Goal: Task Accomplishment & Management: Manage account settings

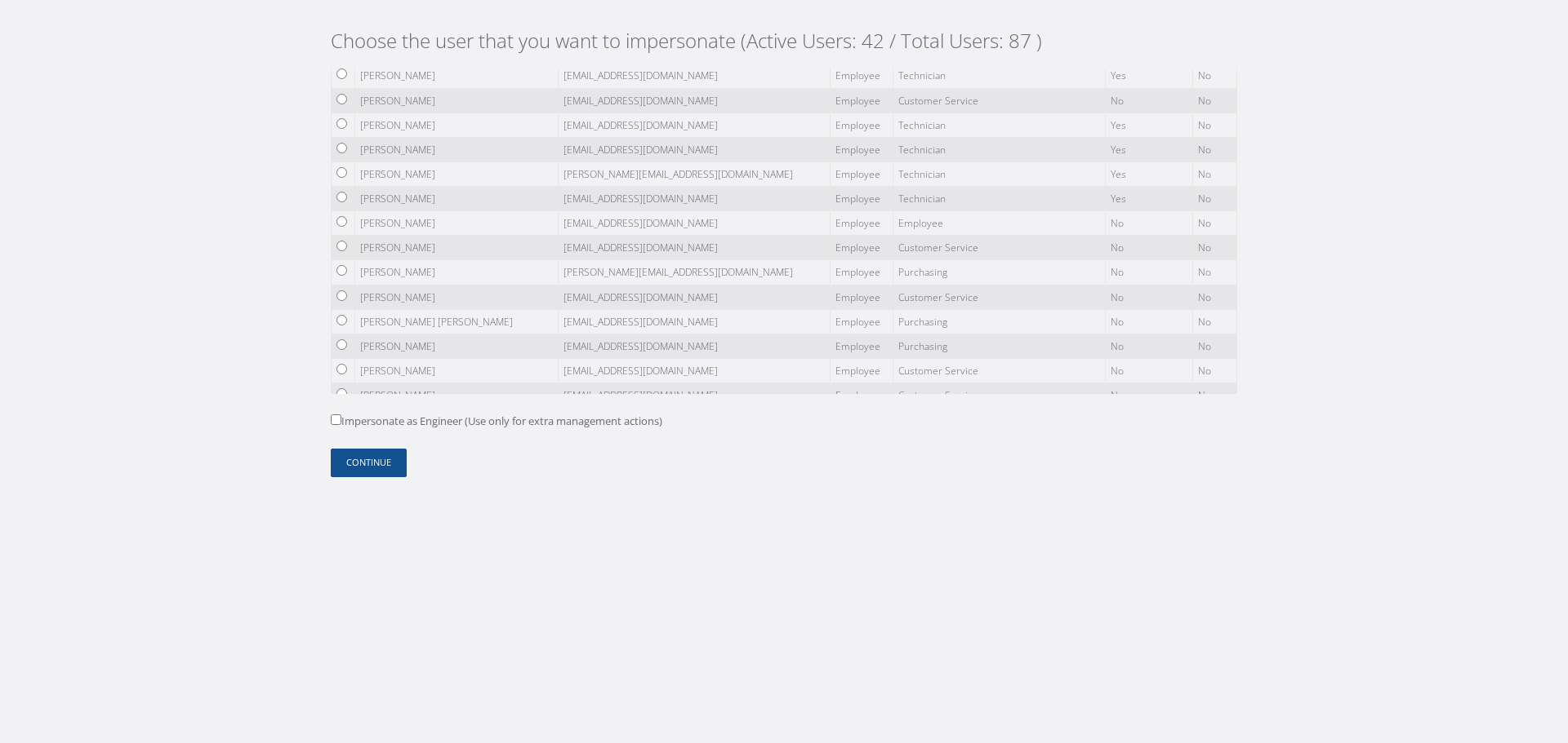
scroll to position [1851, 0]
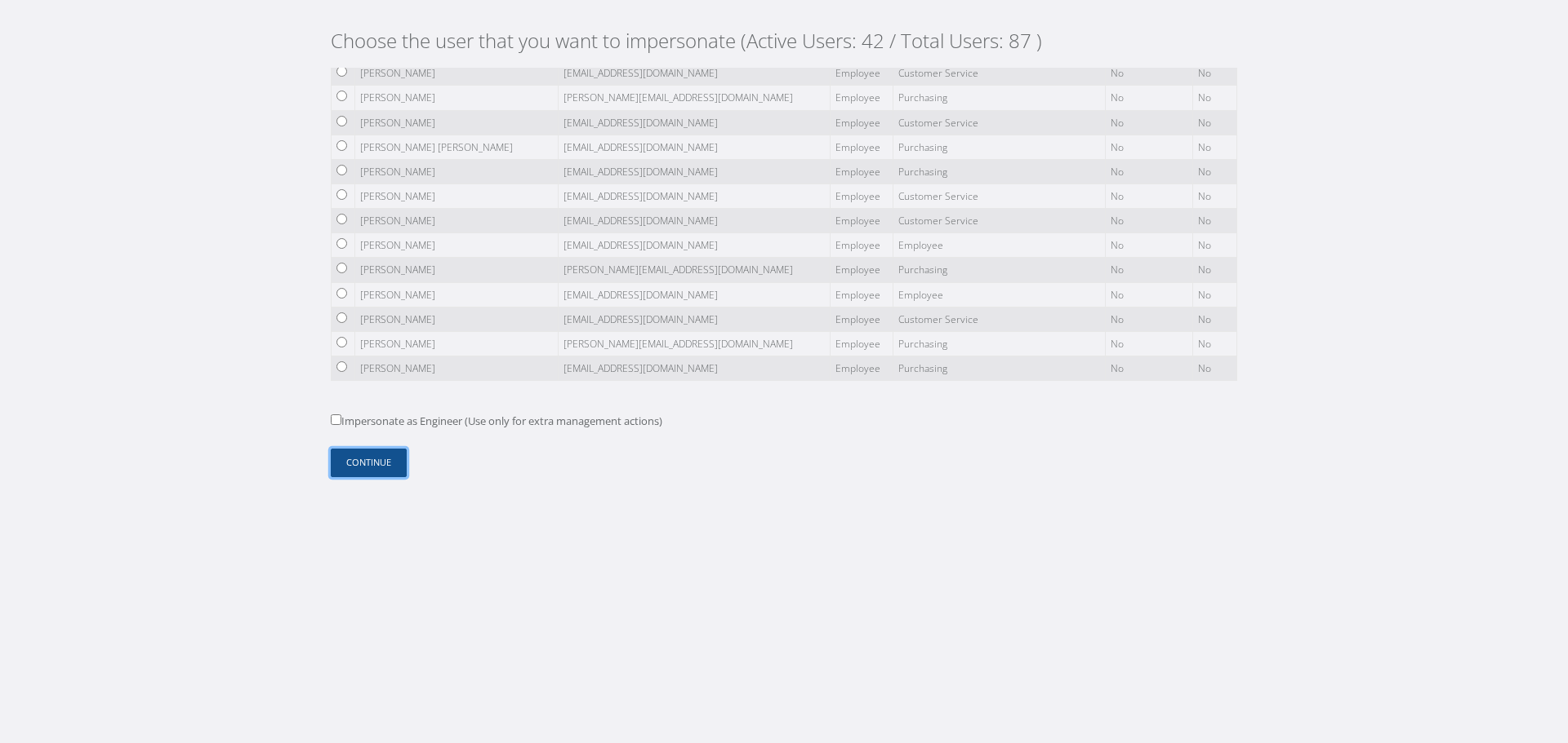
click at [382, 466] on button "Continue" at bounding box center [368, 463] width 76 height 29
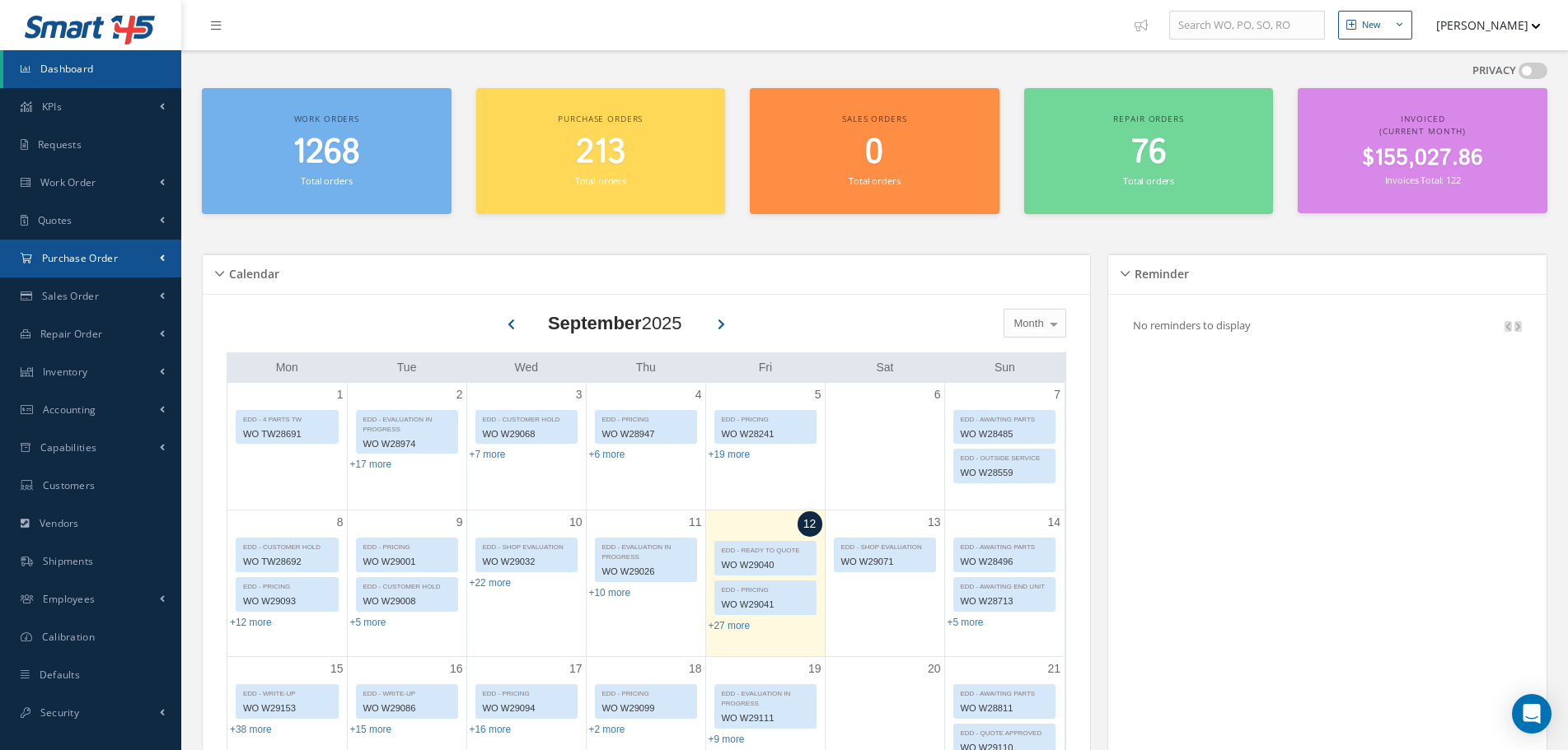
click at [102, 250] on link "Purchase Order" at bounding box center [90, 259] width 181 height 38
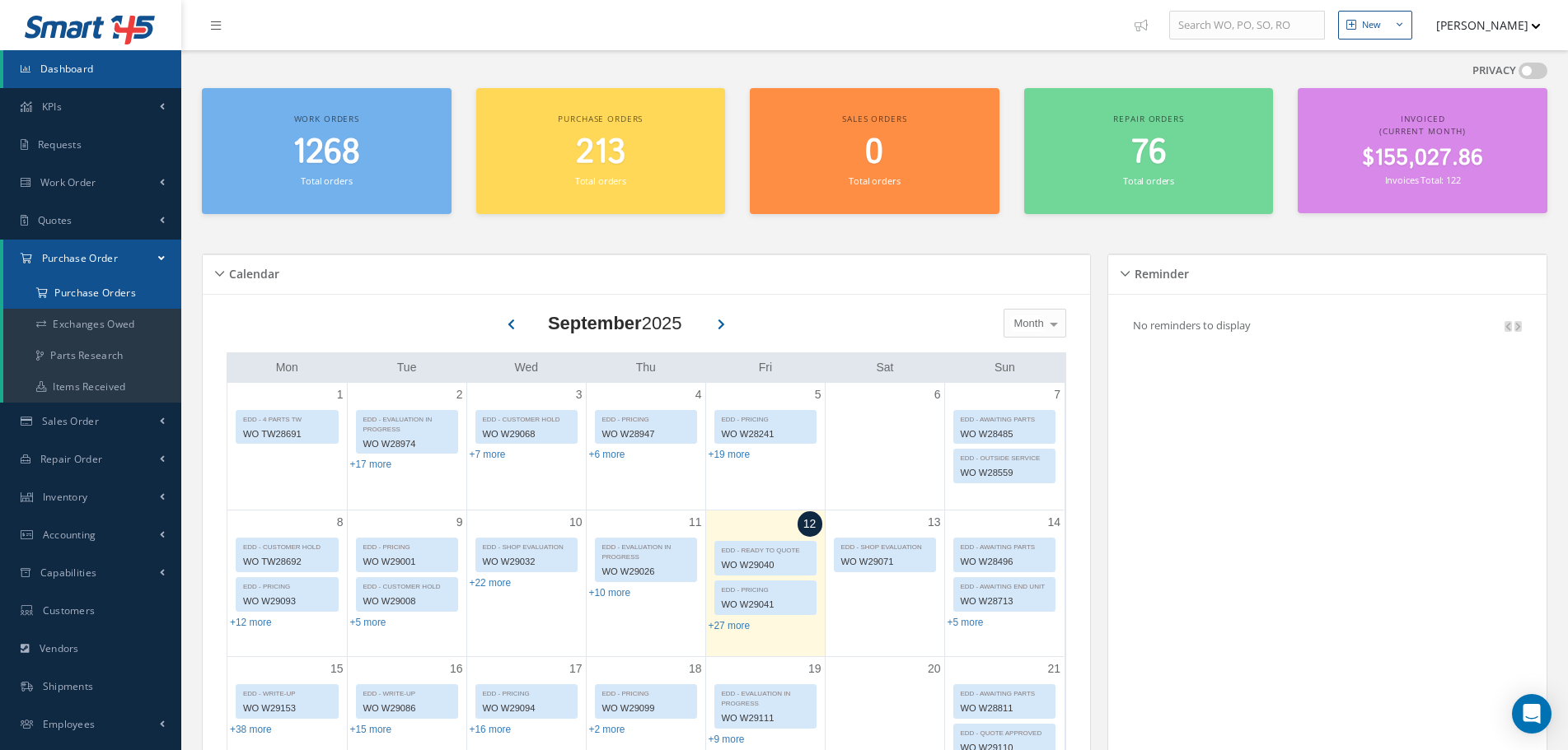
click at [113, 299] on a=1&status_id=2&status_id=3&status_id=5&collapsedFilters"] "Purchase Orders" at bounding box center [92, 293] width 178 height 32
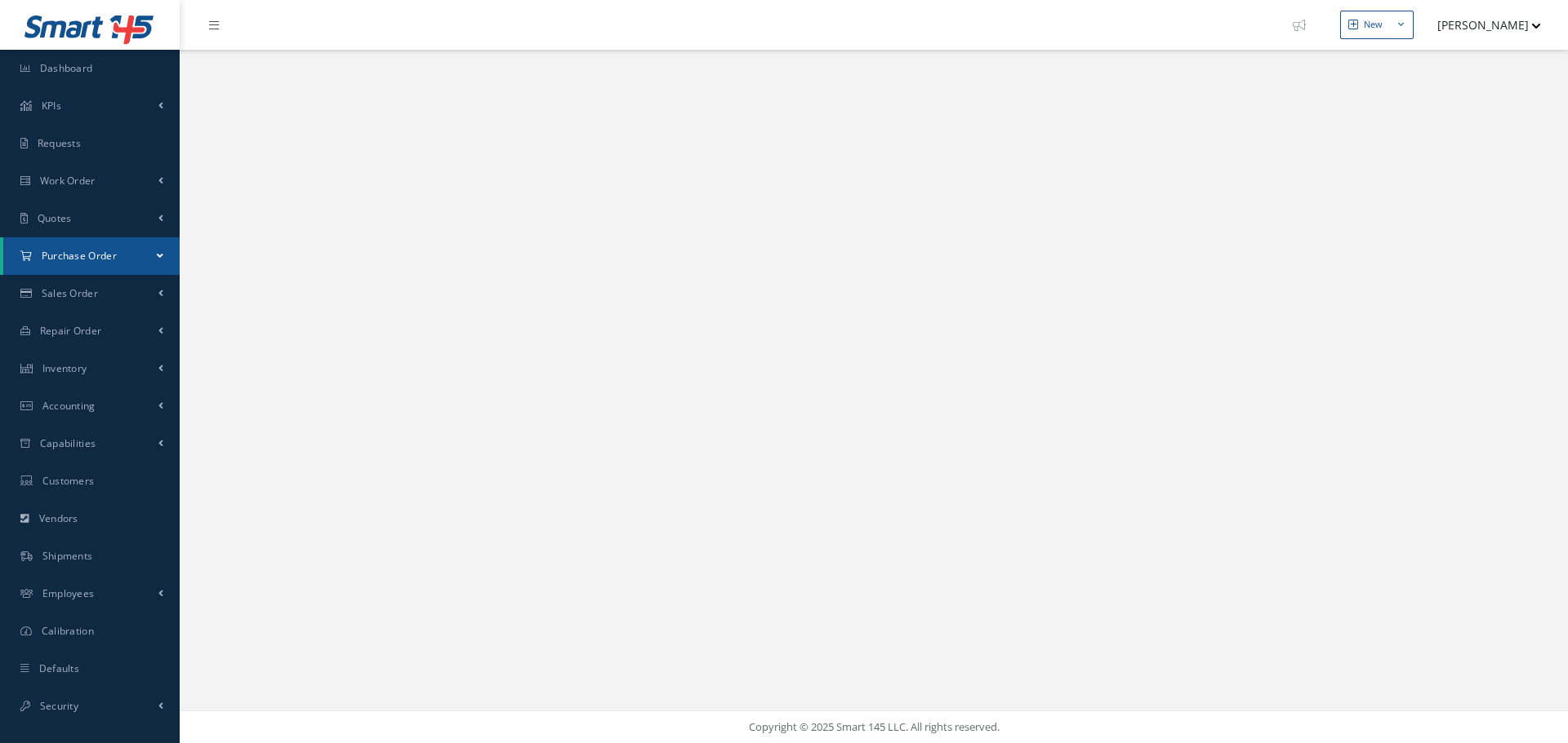
select select "25"
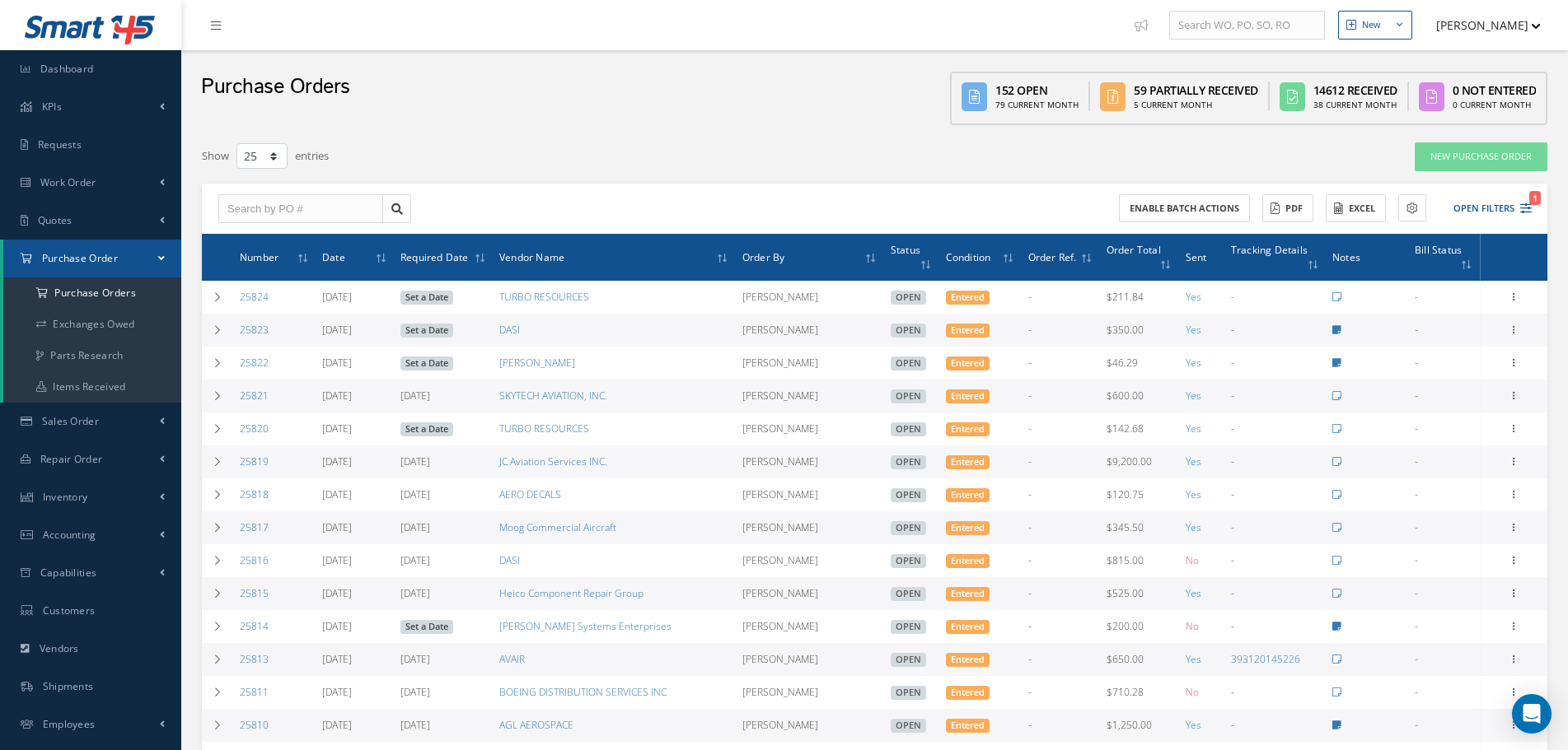
click at [1533, 206] on div "Enable batch actions ACTIONS Receive Payments Select Customer CIMA AVIATION APS…" at bounding box center [1206, 209] width 663 height 29
click at [1528, 206] on icon "1" at bounding box center [1526, 208] width 12 height 12
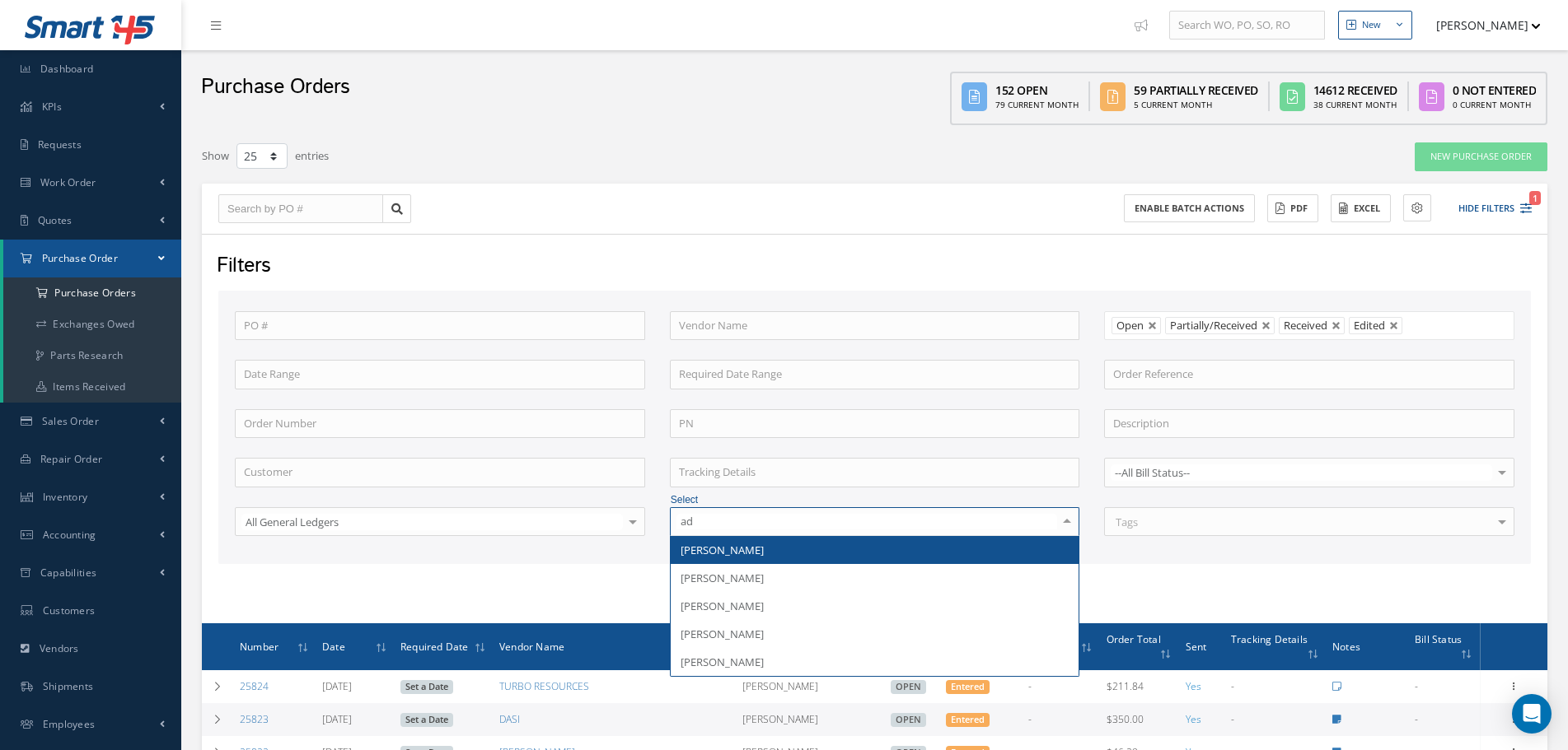
type input "a"
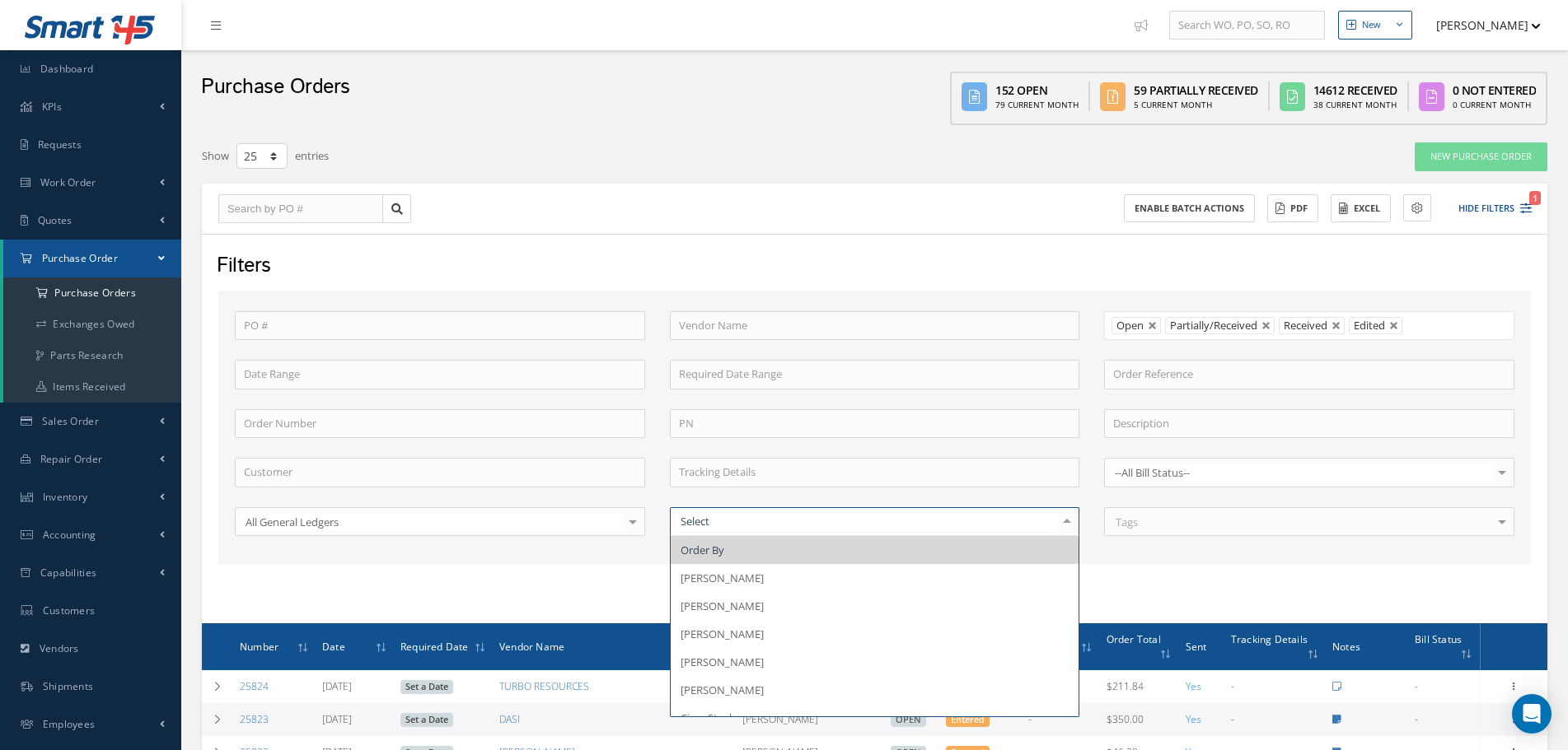
click at [614, 578] on form "PO # Vendor Name Open Partially/Received Received Canceled Edited Open Partiall…" at bounding box center [875, 450] width 1313 height 317
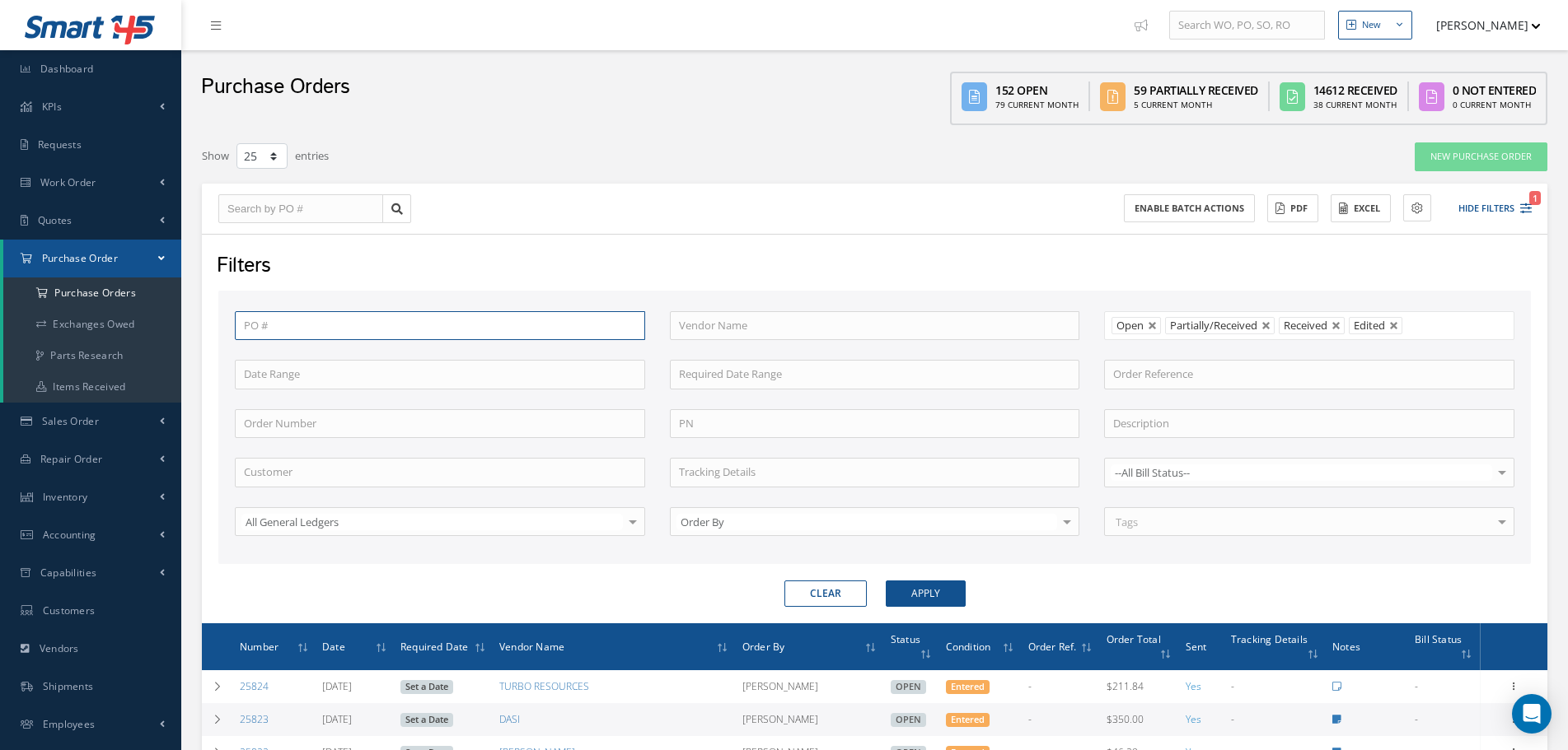
click at [336, 334] on input "text" at bounding box center [439, 325] width 410 height 30
paste input "25758"
type input "25758"
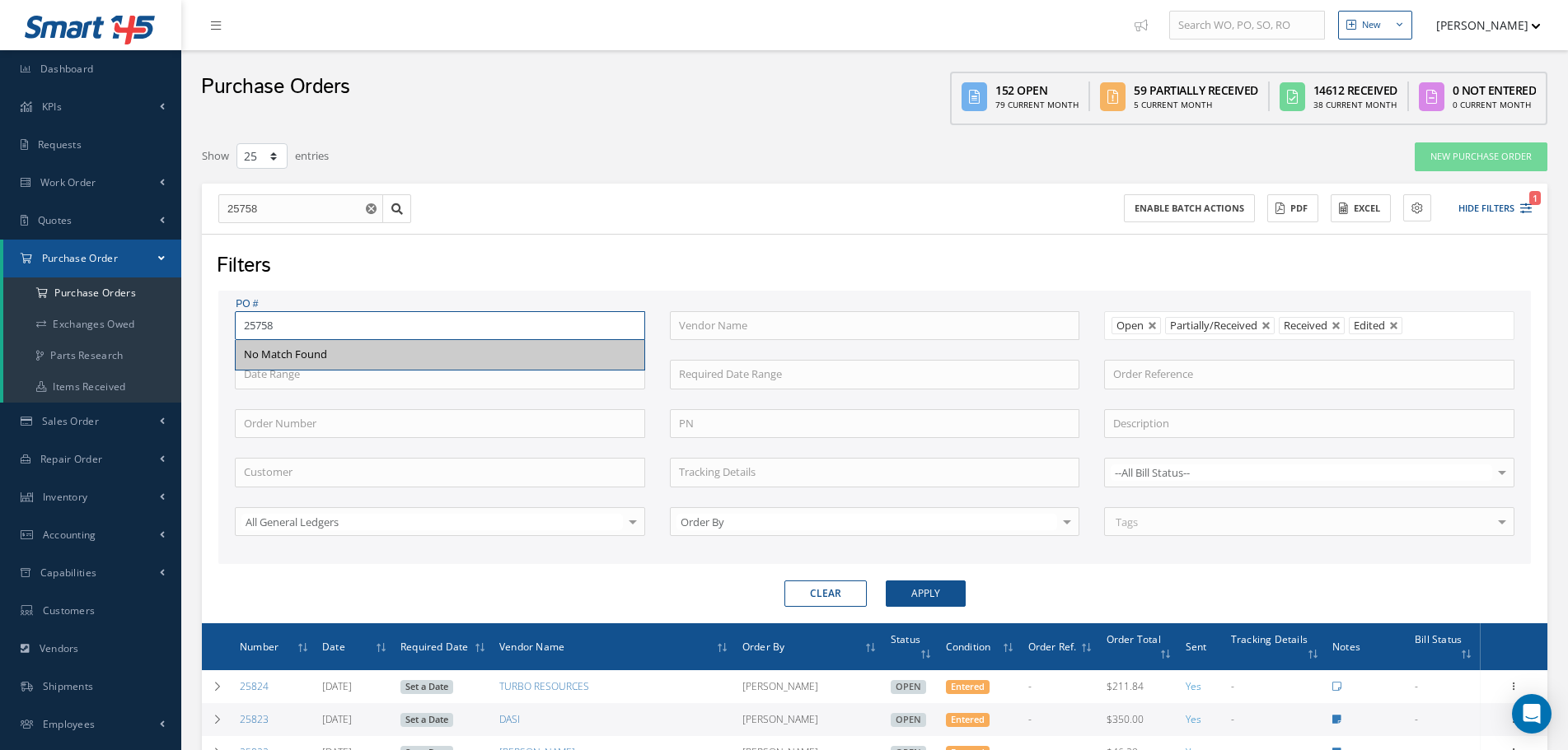
type input "25758"
click at [650, 608] on div "Filters PO # 25758 No Match Found Vendor Name Open Partially/Received Received …" at bounding box center [875, 429] width 1345 height 389
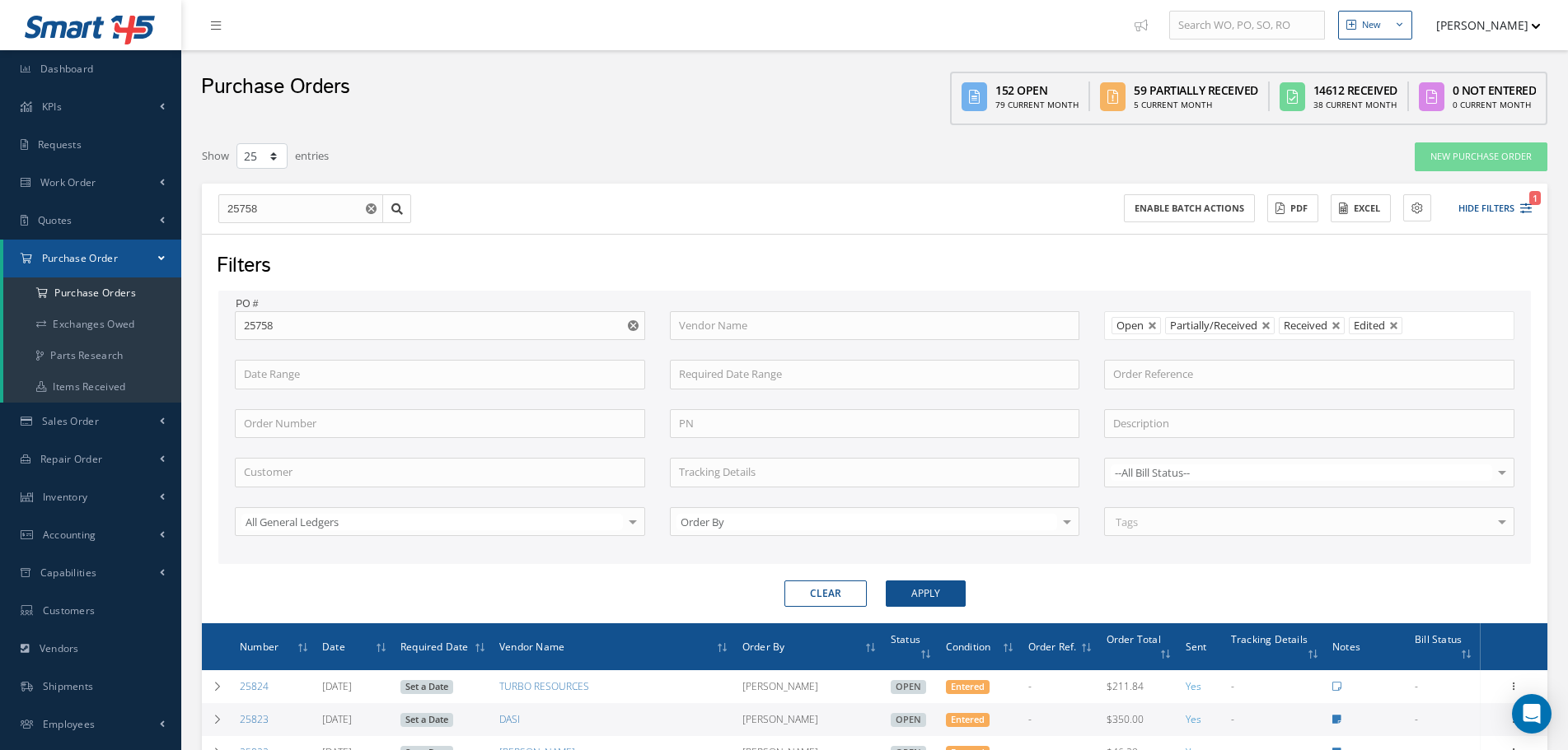
click at [637, 326] on use "Reset" at bounding box center [633, 325] width 11 height 11
click at [265, 320] on input "text" at bounding box center [439, 325] width 410 height 30
paste input "25758"
type input "25758"
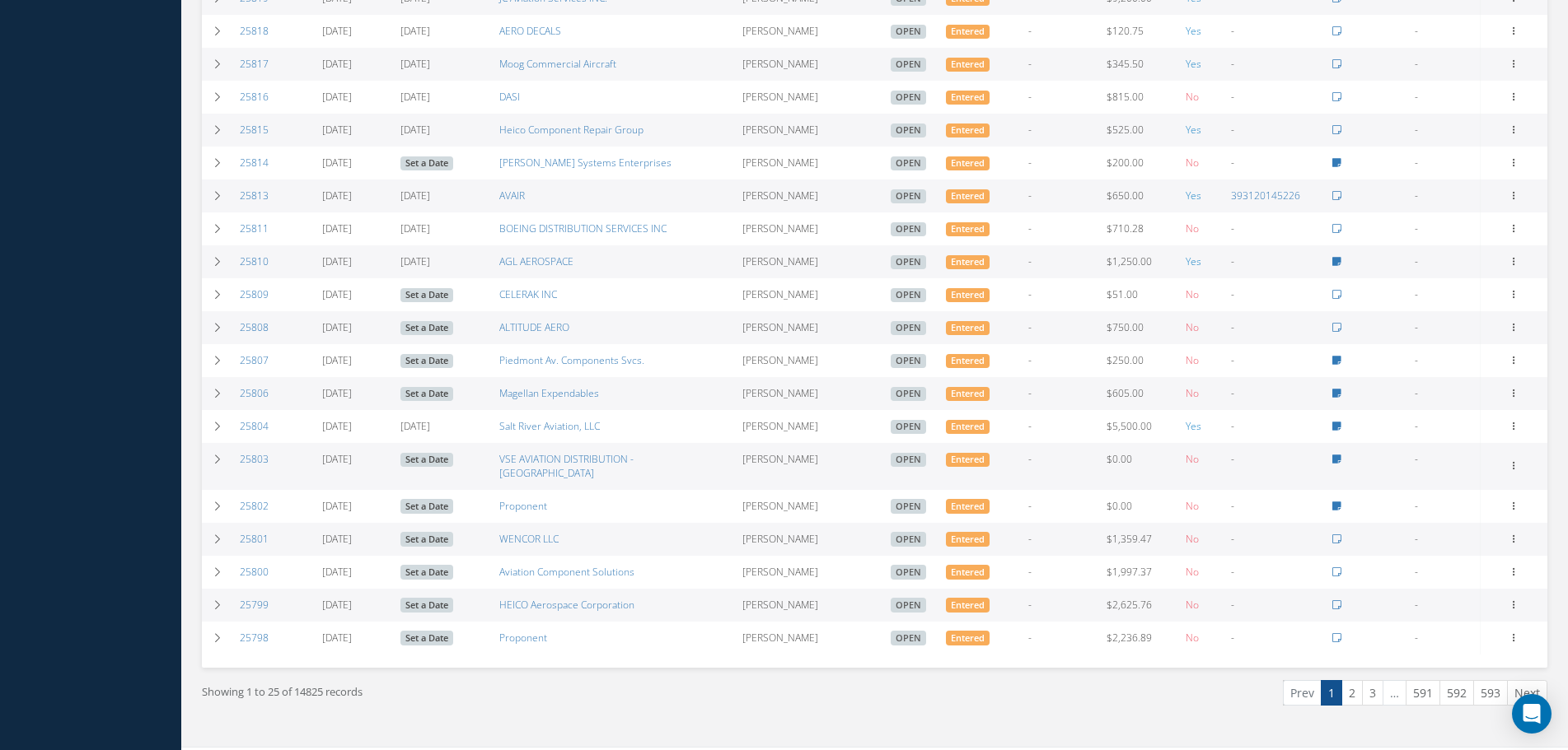
scroll to position [855, 0]
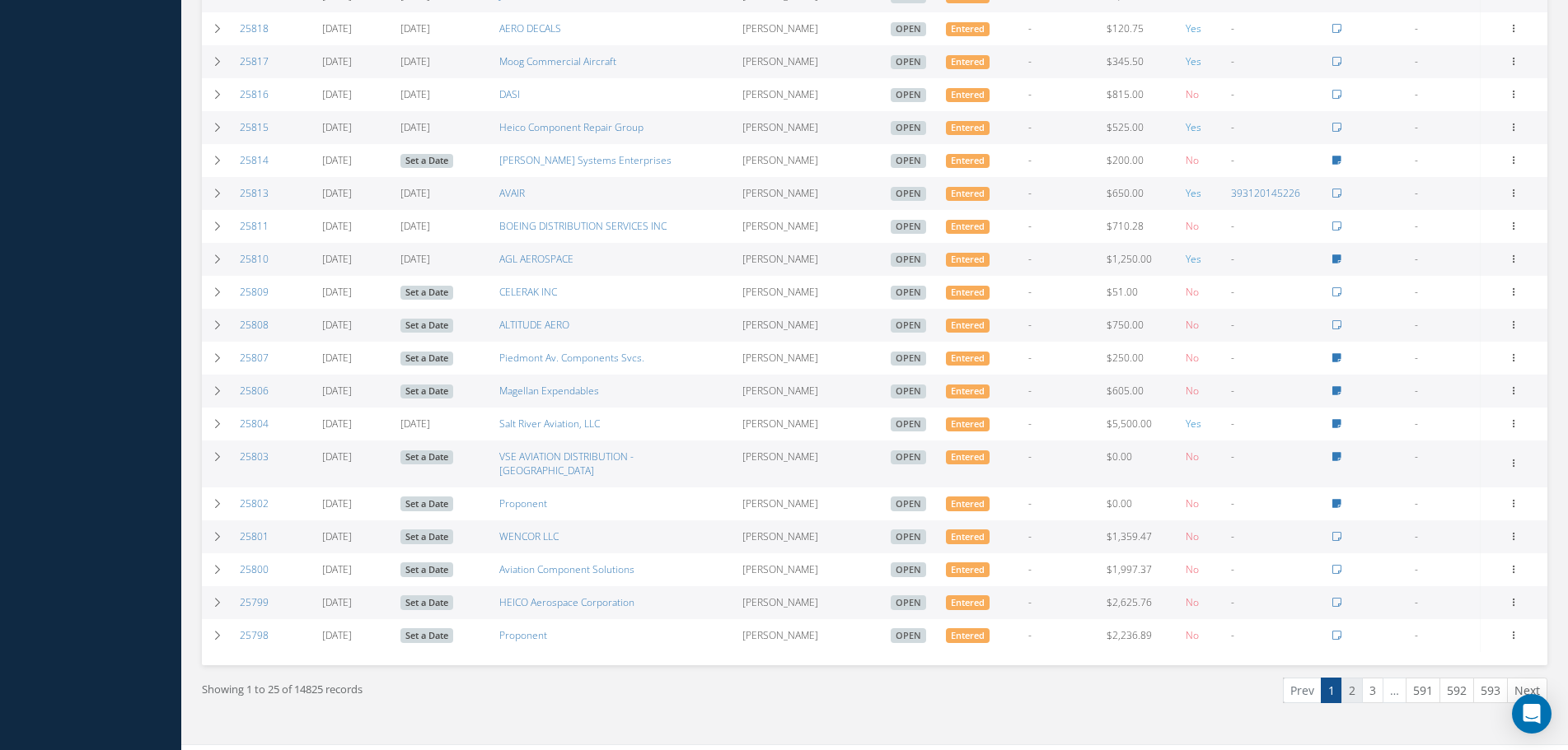
type input "25758"
click at [1360, 678] on link "2" at bounding box center [1353, 691] width 22 height 25
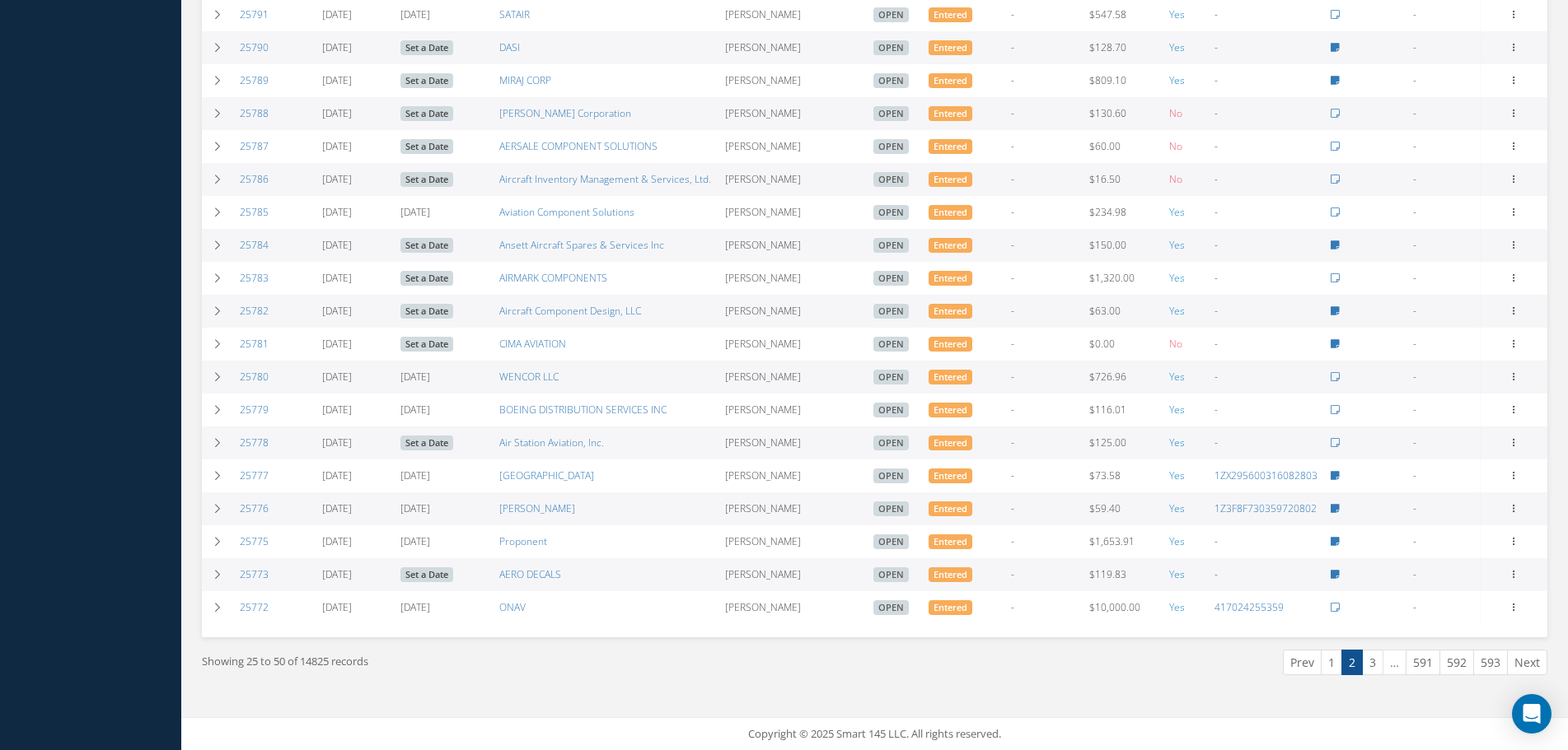
click at [1384, 658] on li "…" at bounding box center [1395, 663] width 23 height 25
click at [1379, 660] on link "3" at bounding box center [1373, 663] width 22 height 25
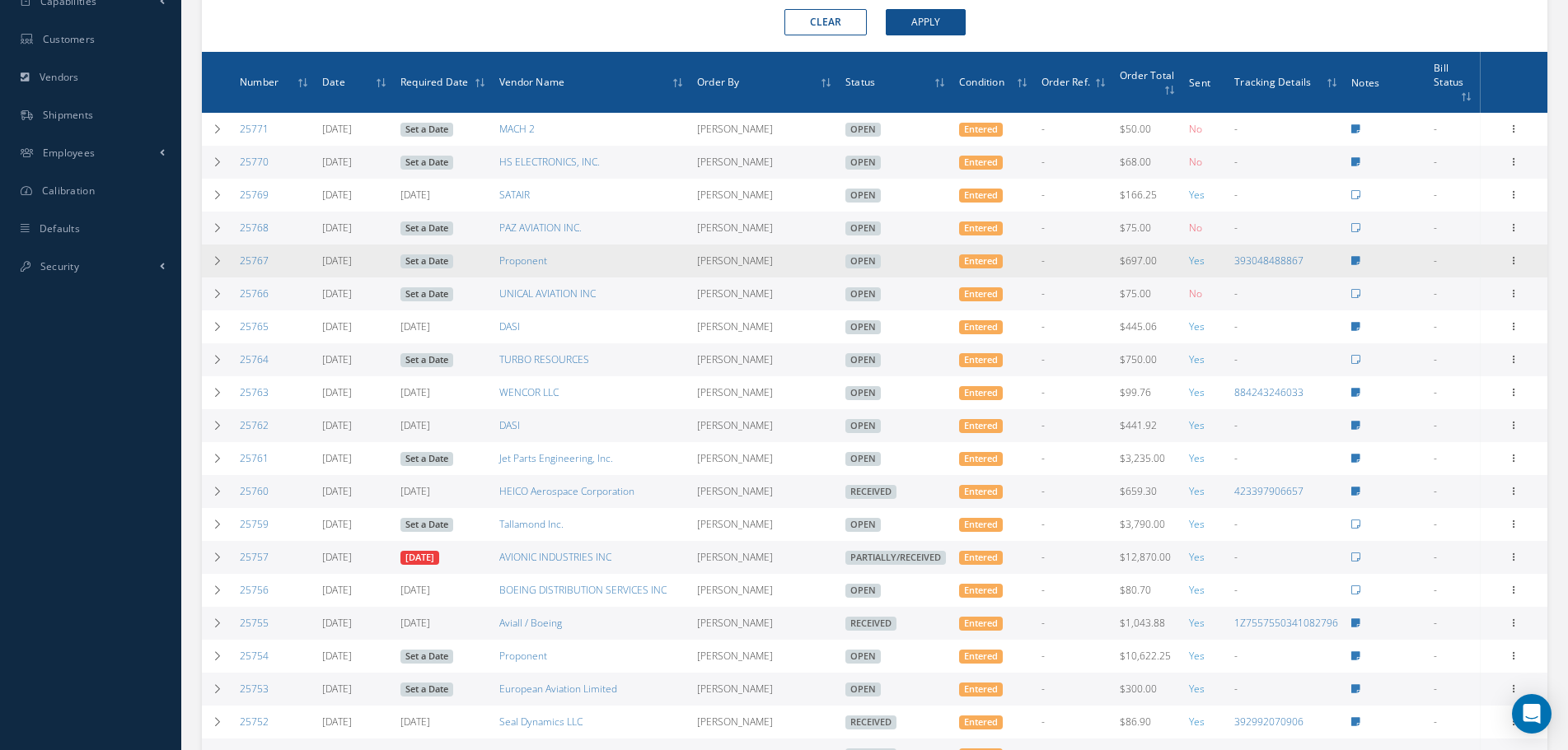
scroll to position [601, 0]
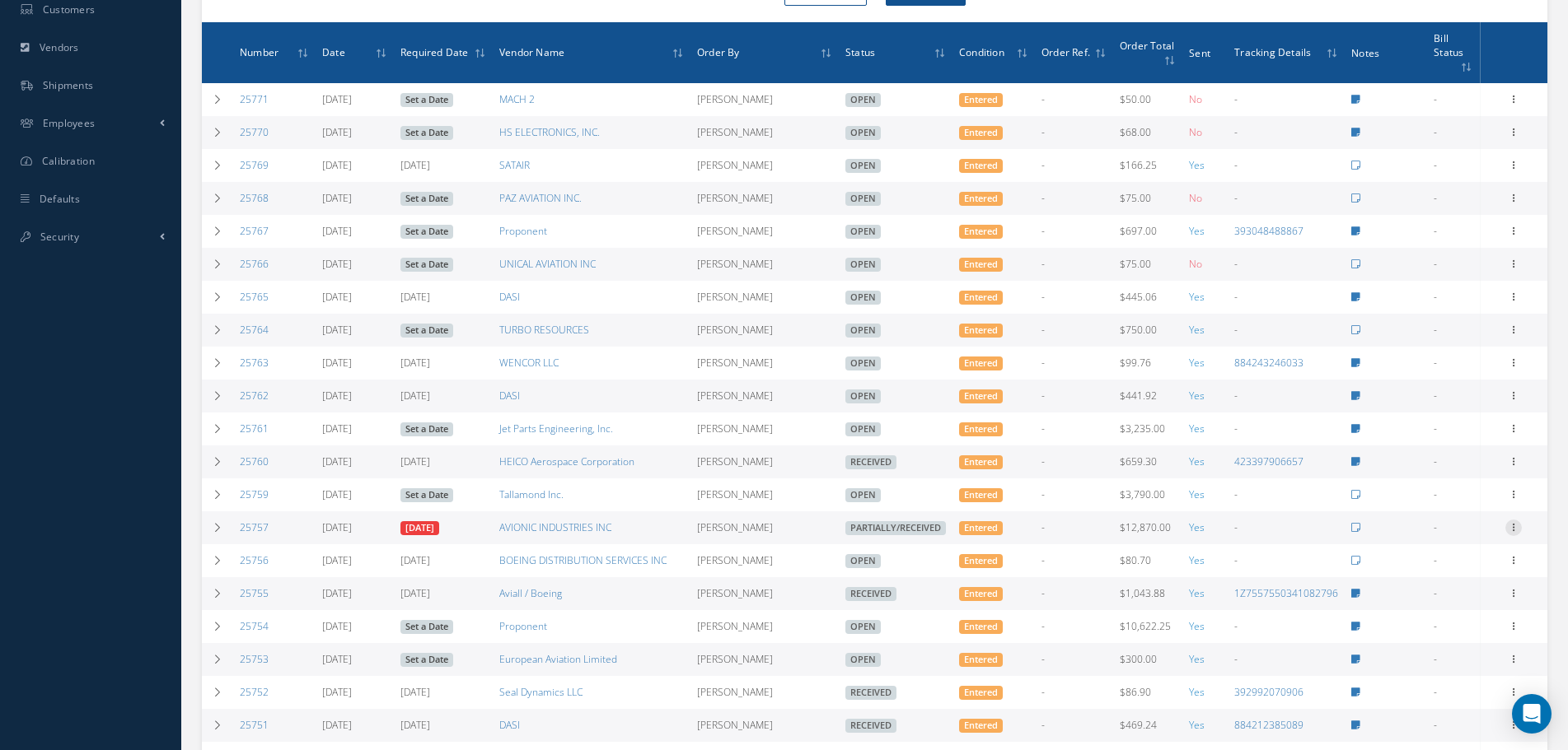
click at [1516, 530] on icon at bounding box center [1514, 526] width 16 height 14
click at [1440, 573] on link "Edit" at bounding box center [1437, 581] width 130 height 22
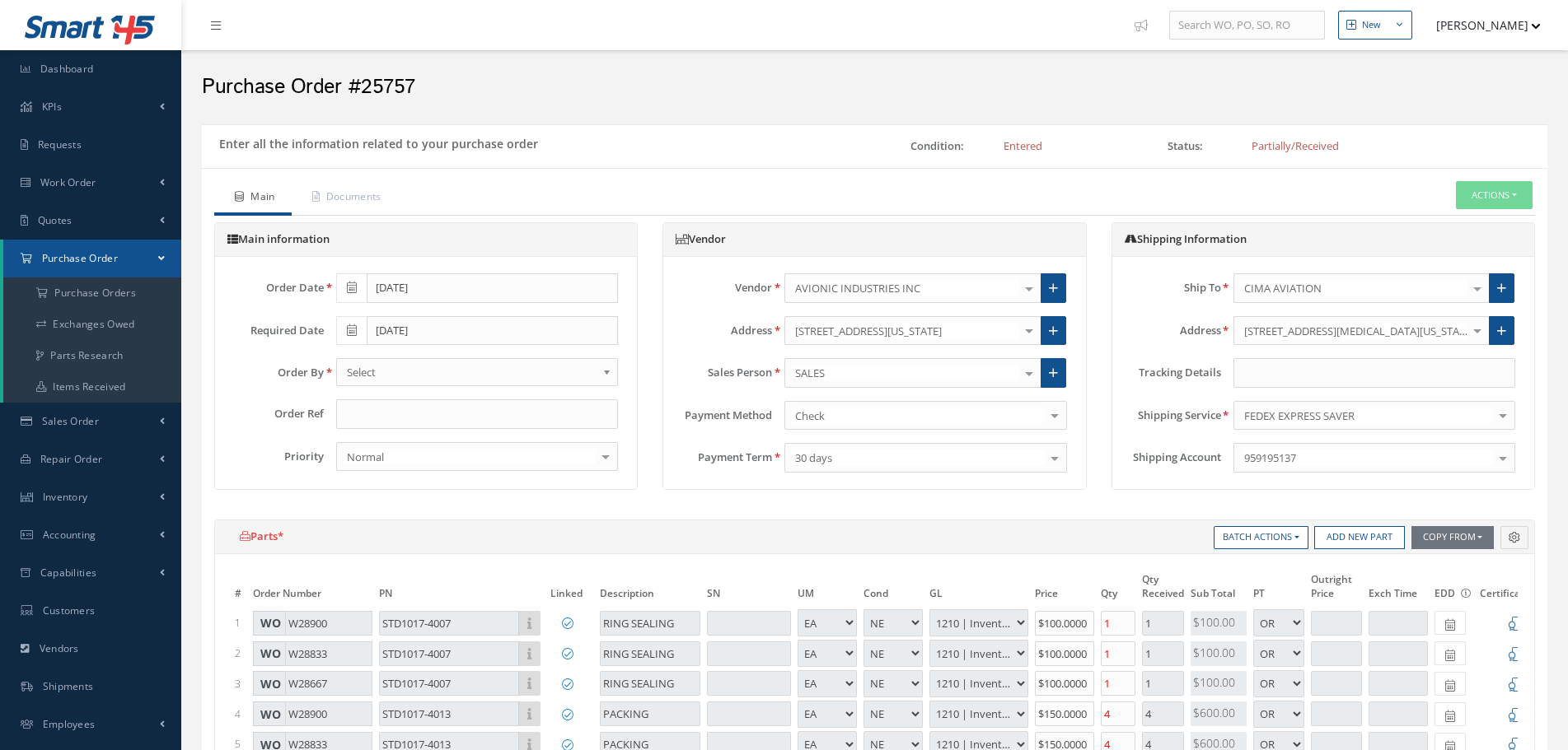
select select "5"
select select "7"
select select "1"
select select "5"
select select "7"
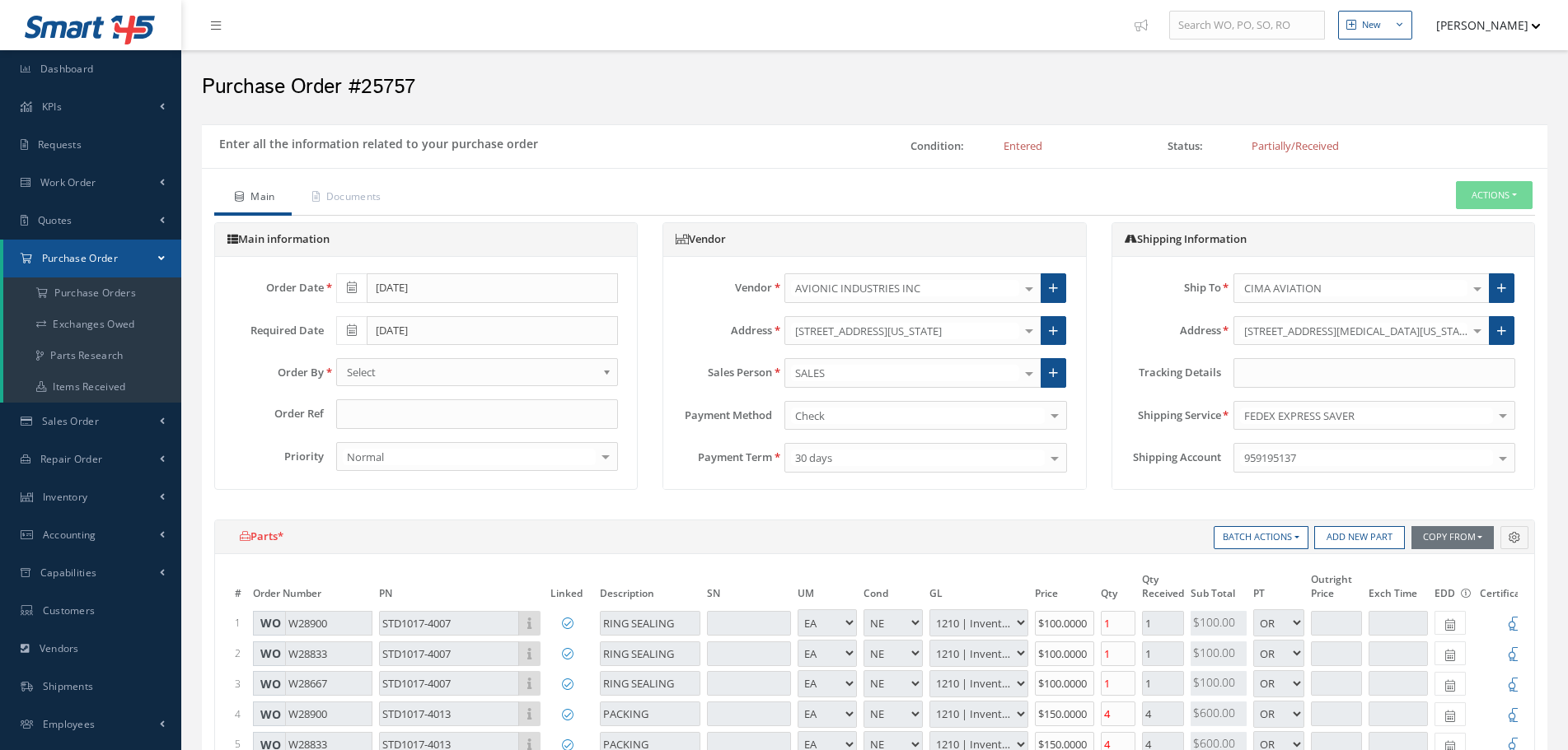
select select "1"
select select "5"
select select "7"
select select "1"
select select "5"
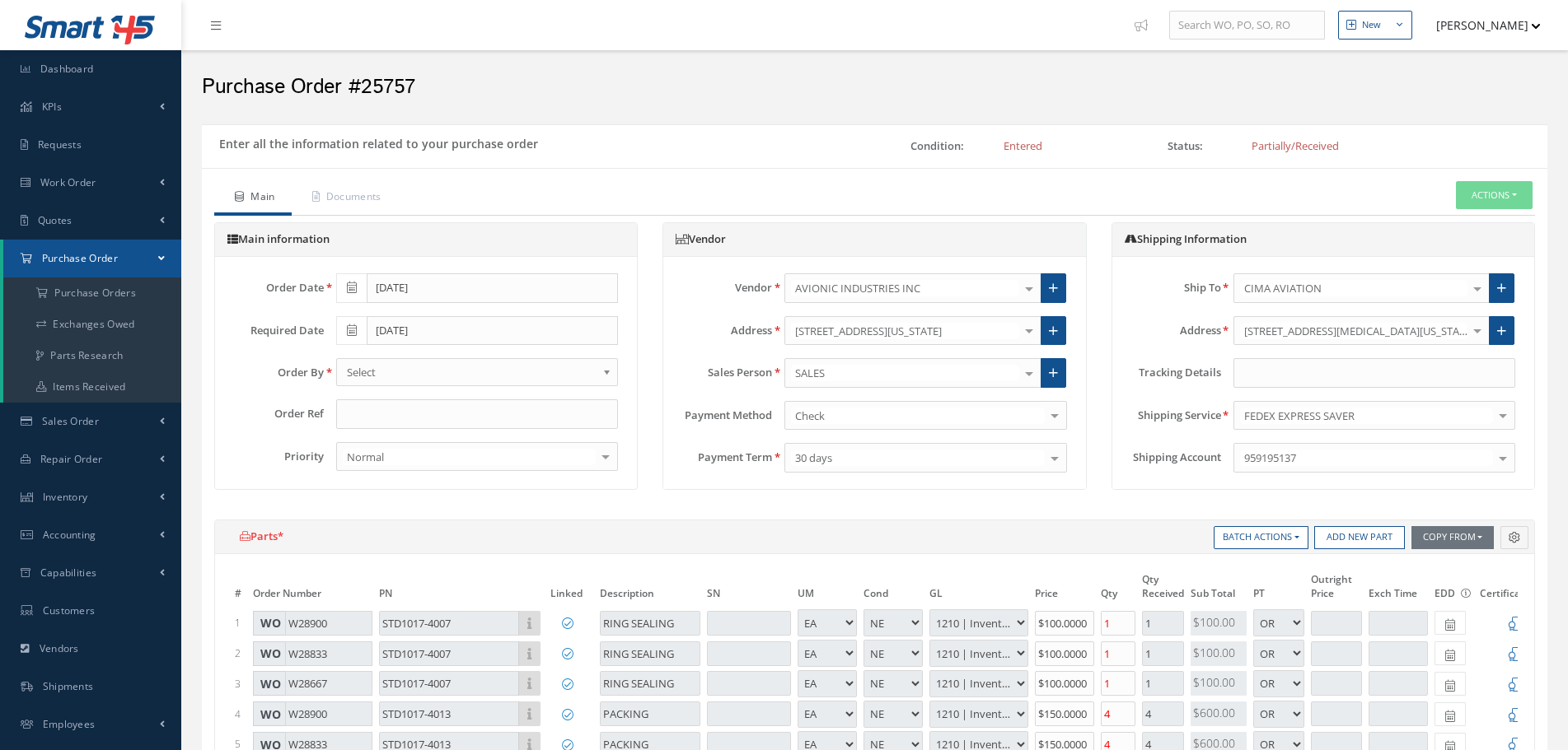
select select "7"
select select "1"
select select "5"
select select "7"
select select "1"
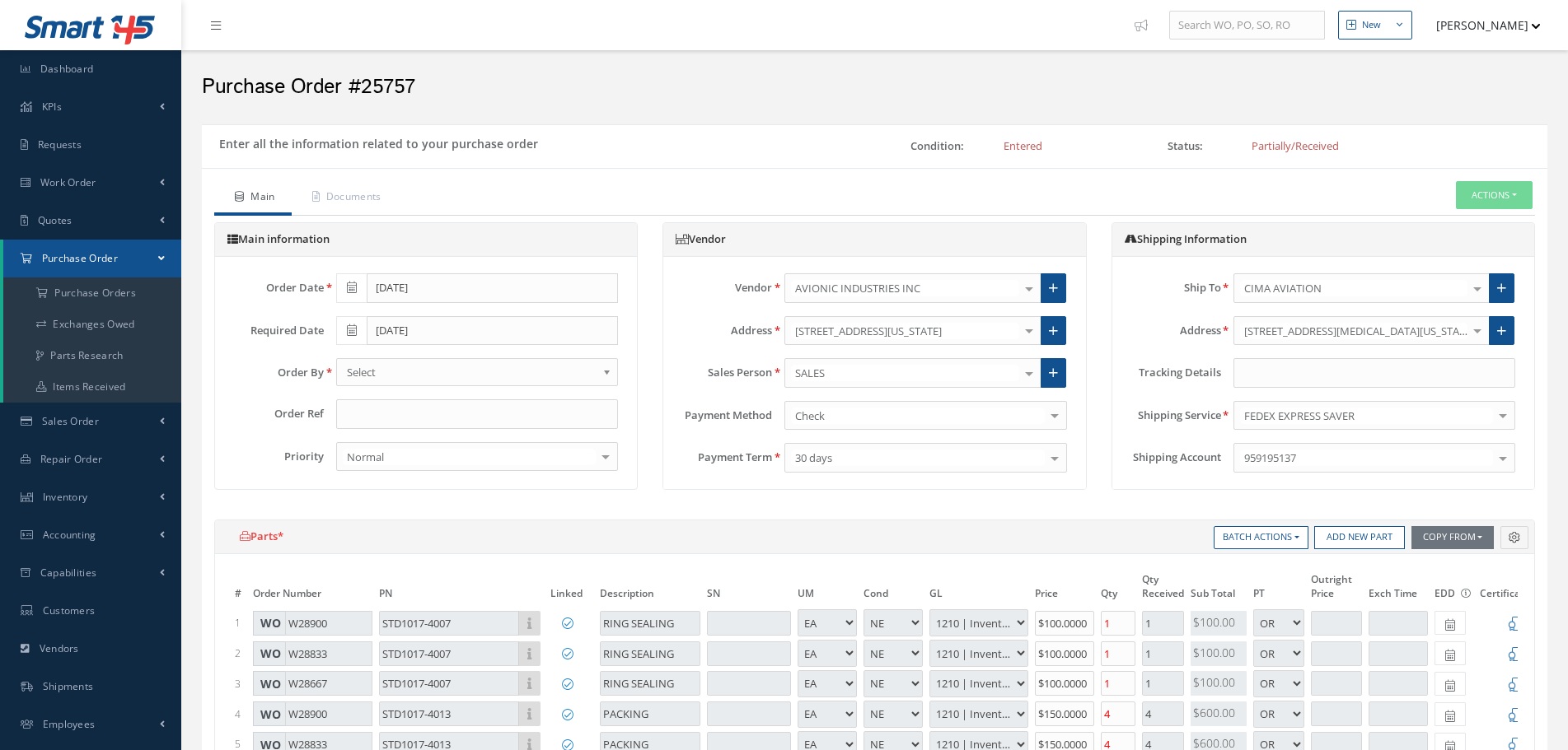
select select "5"
select select "7"
select select "1"
select select "5"
select select "7"
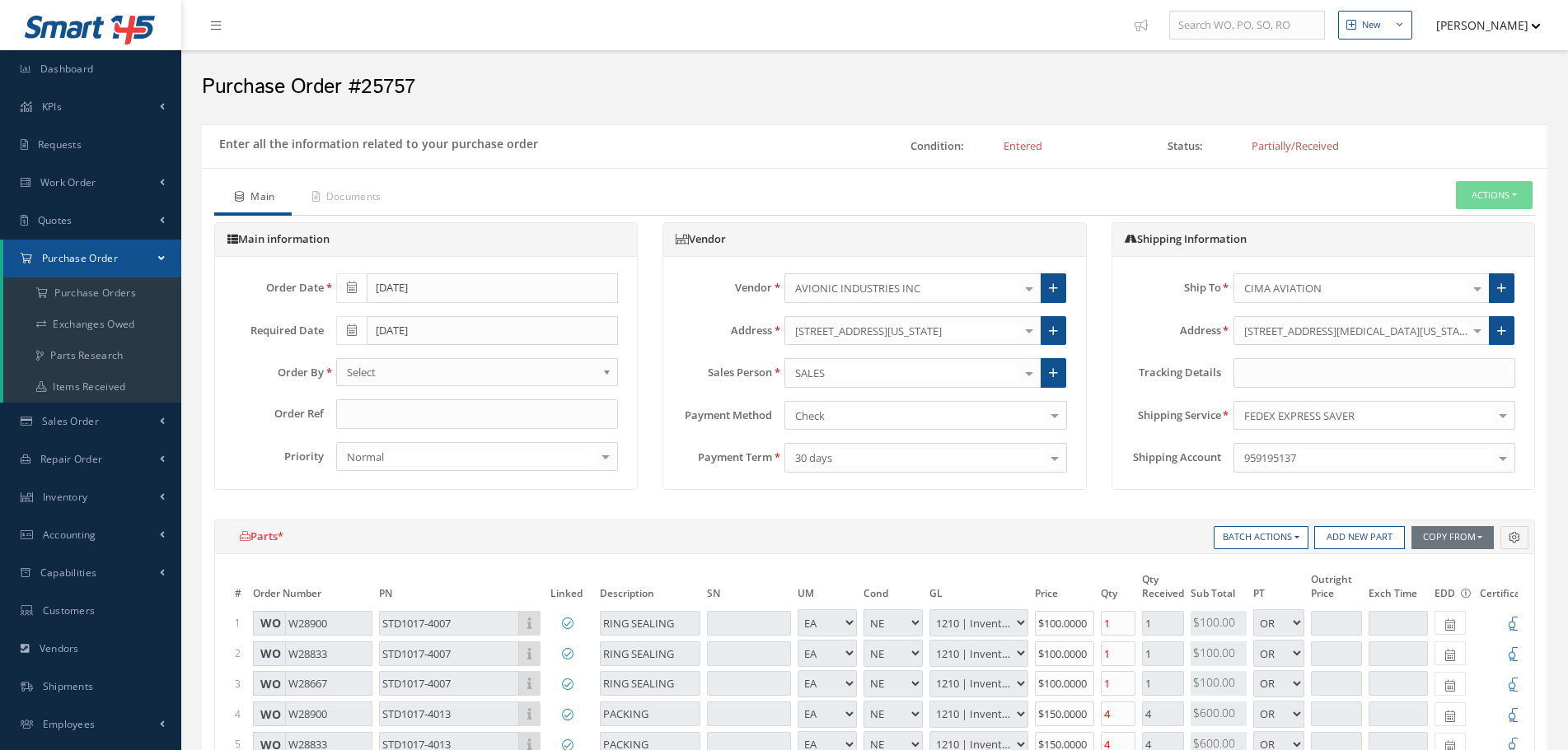
select select "1"
select select "5"
select select "7"
select select "1"
select select "5"
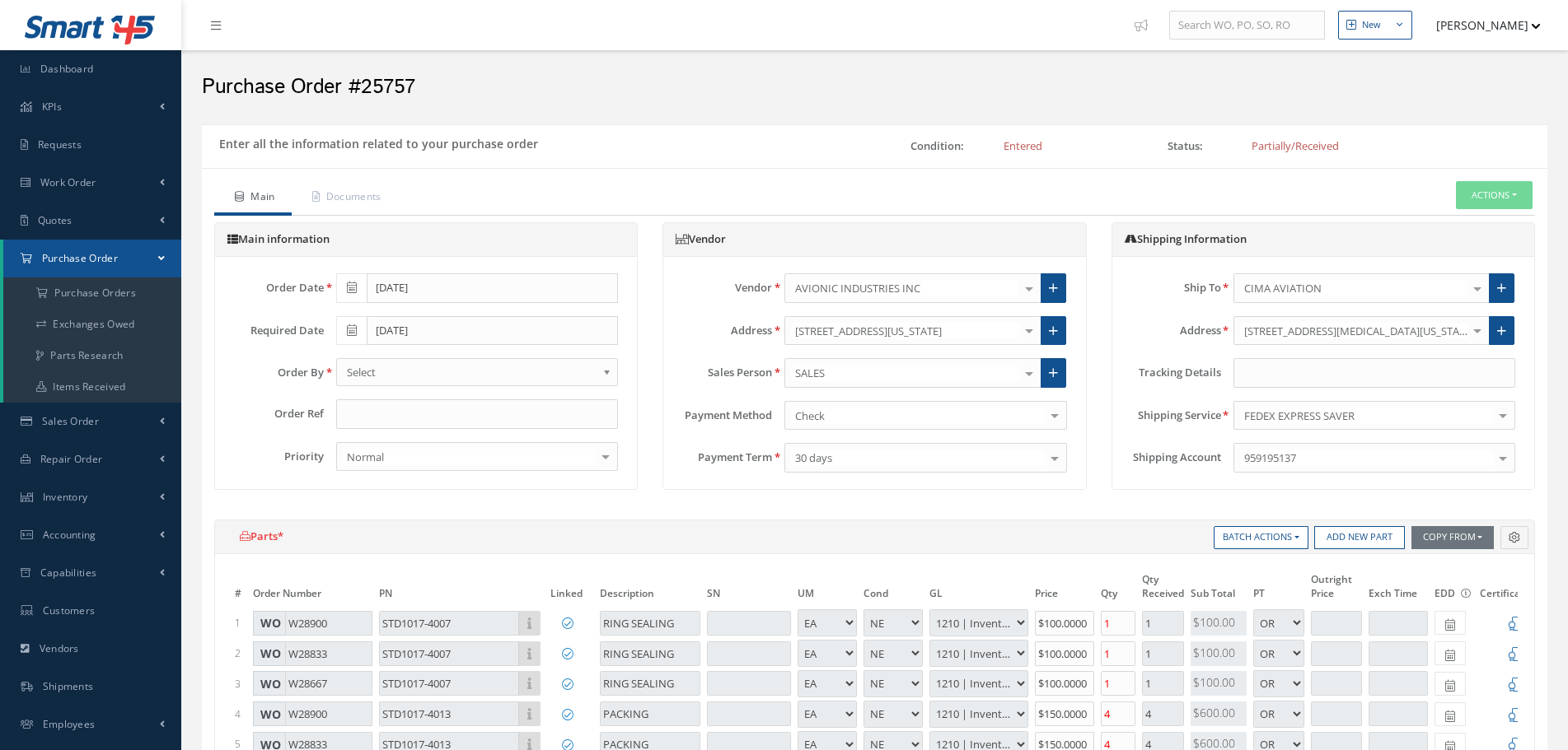
select select "7"
select select "1"
select select "5"
select select "7"
select select "1"
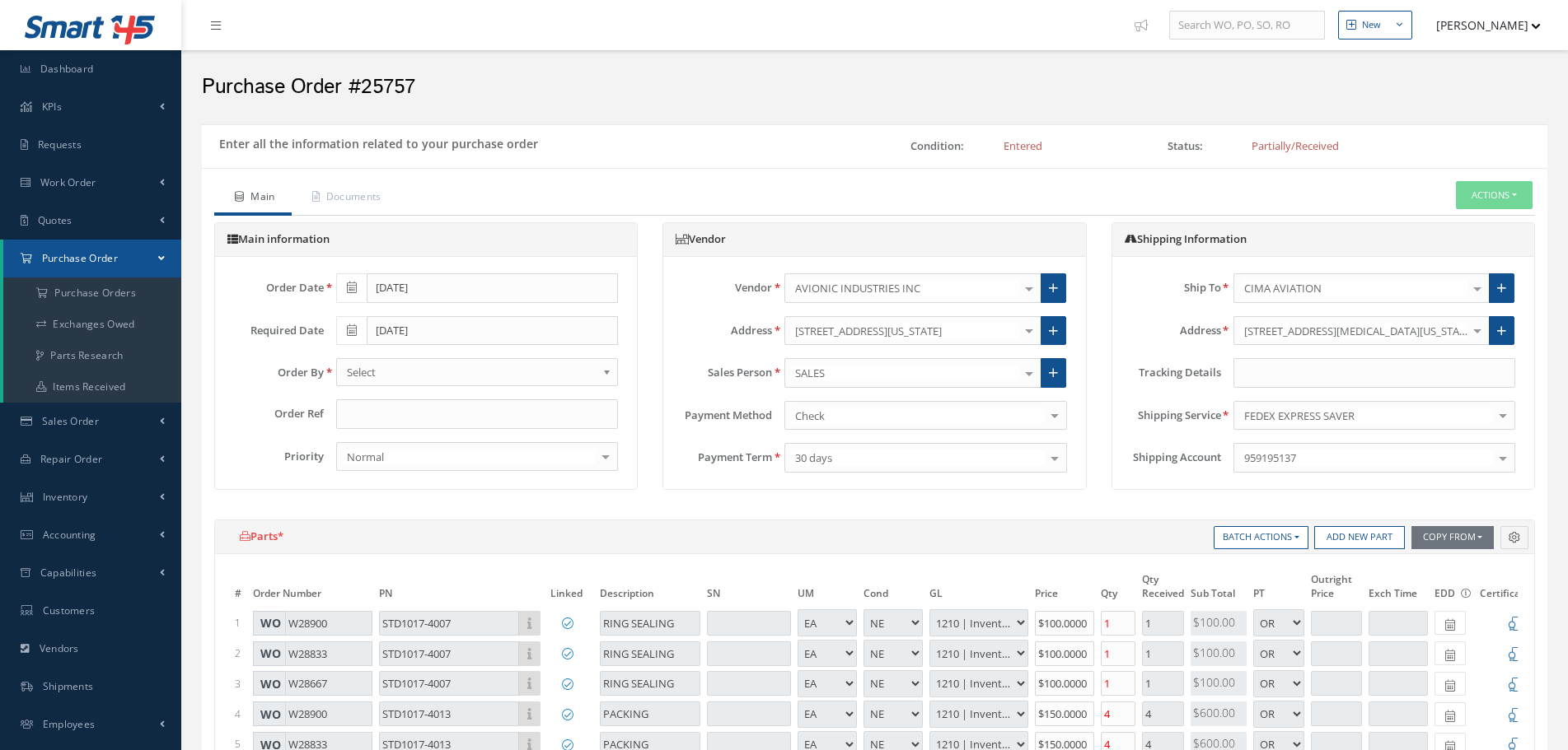
select select "5"
select select "7"
select select "1"
select select "5"
select select "7"
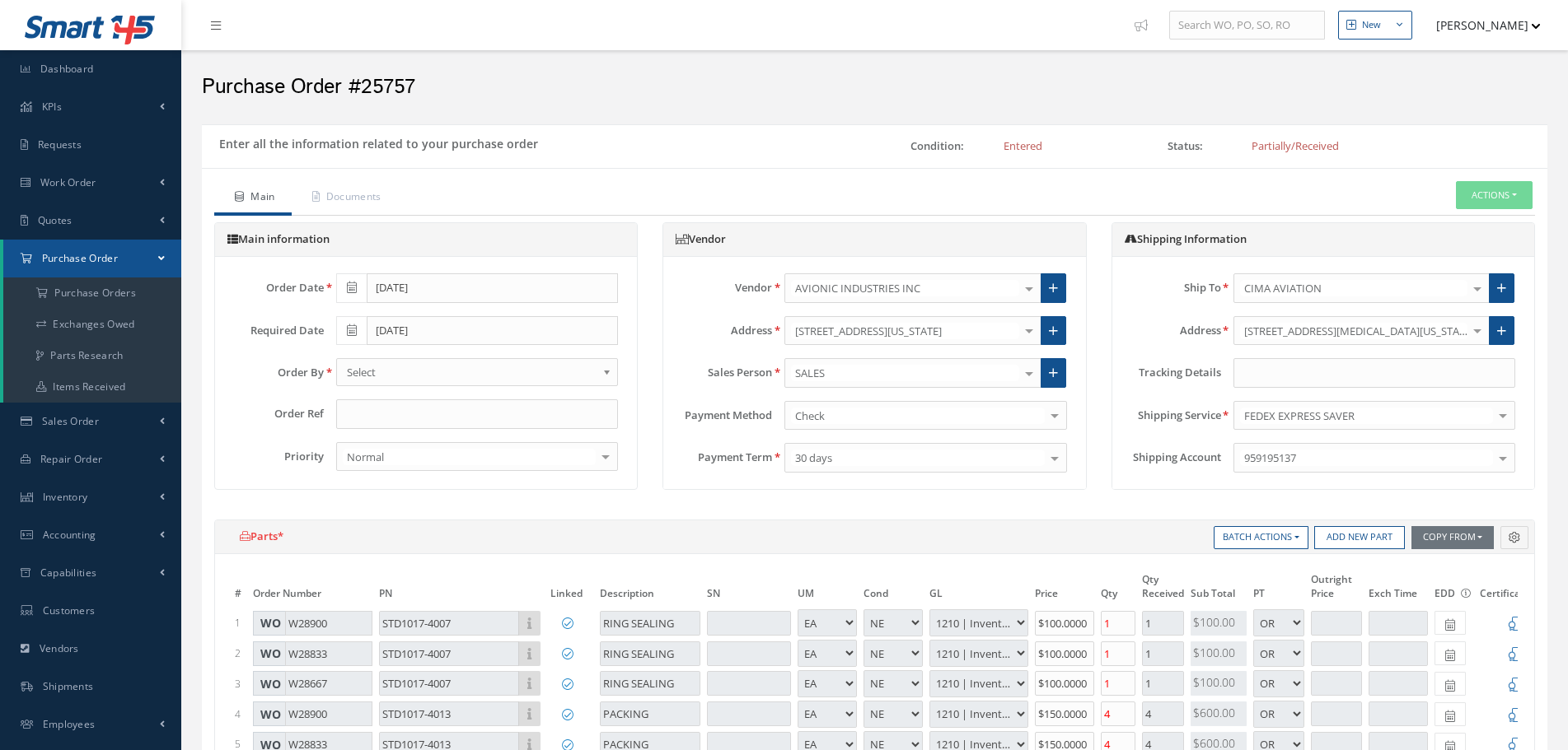
select select "1"
select select "5"
select select "7"
select select "1"
select select "5"
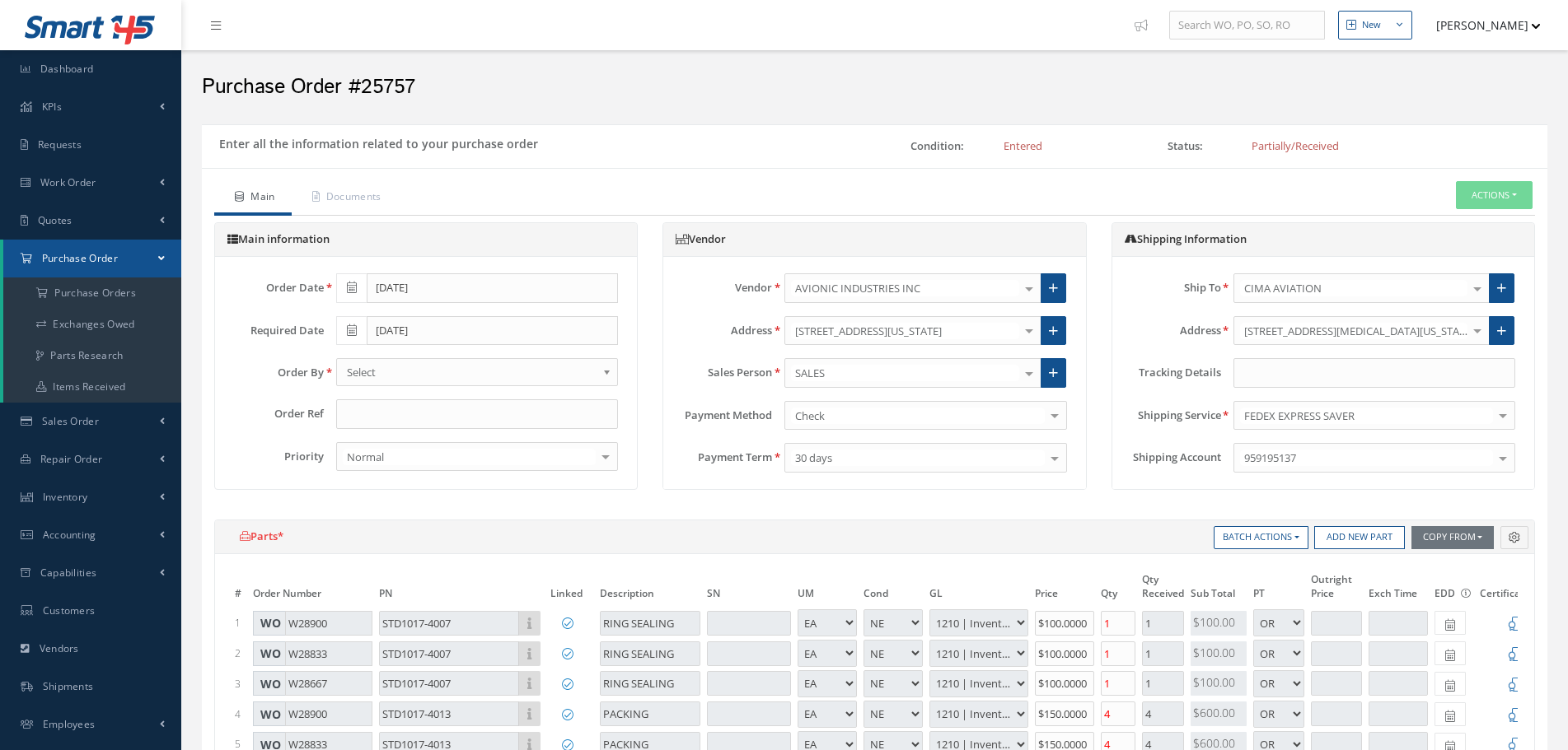
select select "7"
select select "1"
select select "5"
select select "7"
select select "1"
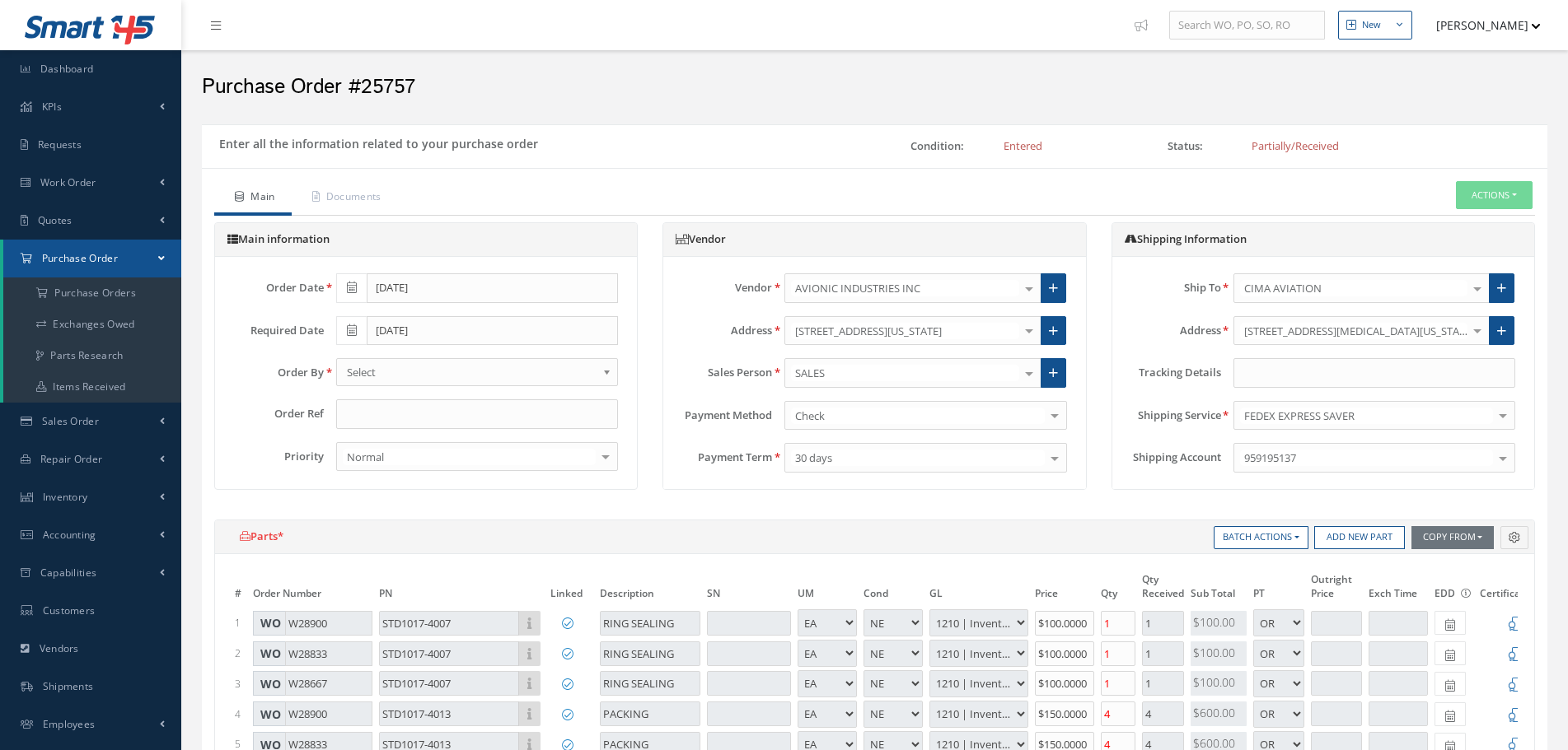
select select "5"
select select "7"
select select "1"
select select "5"
select select "7"
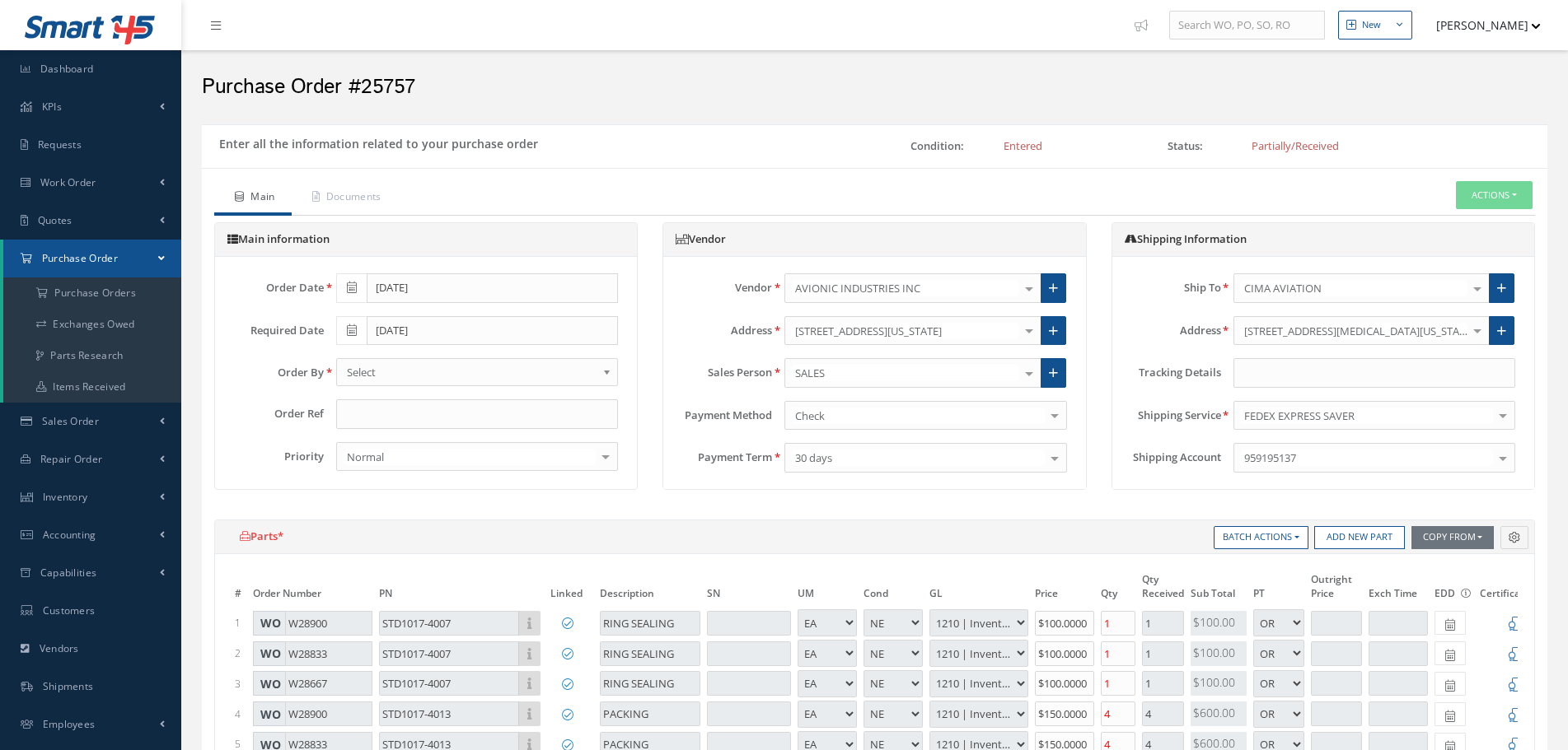
select select "1"
select select "5"
select select "7"
select select "1"
select select "5"
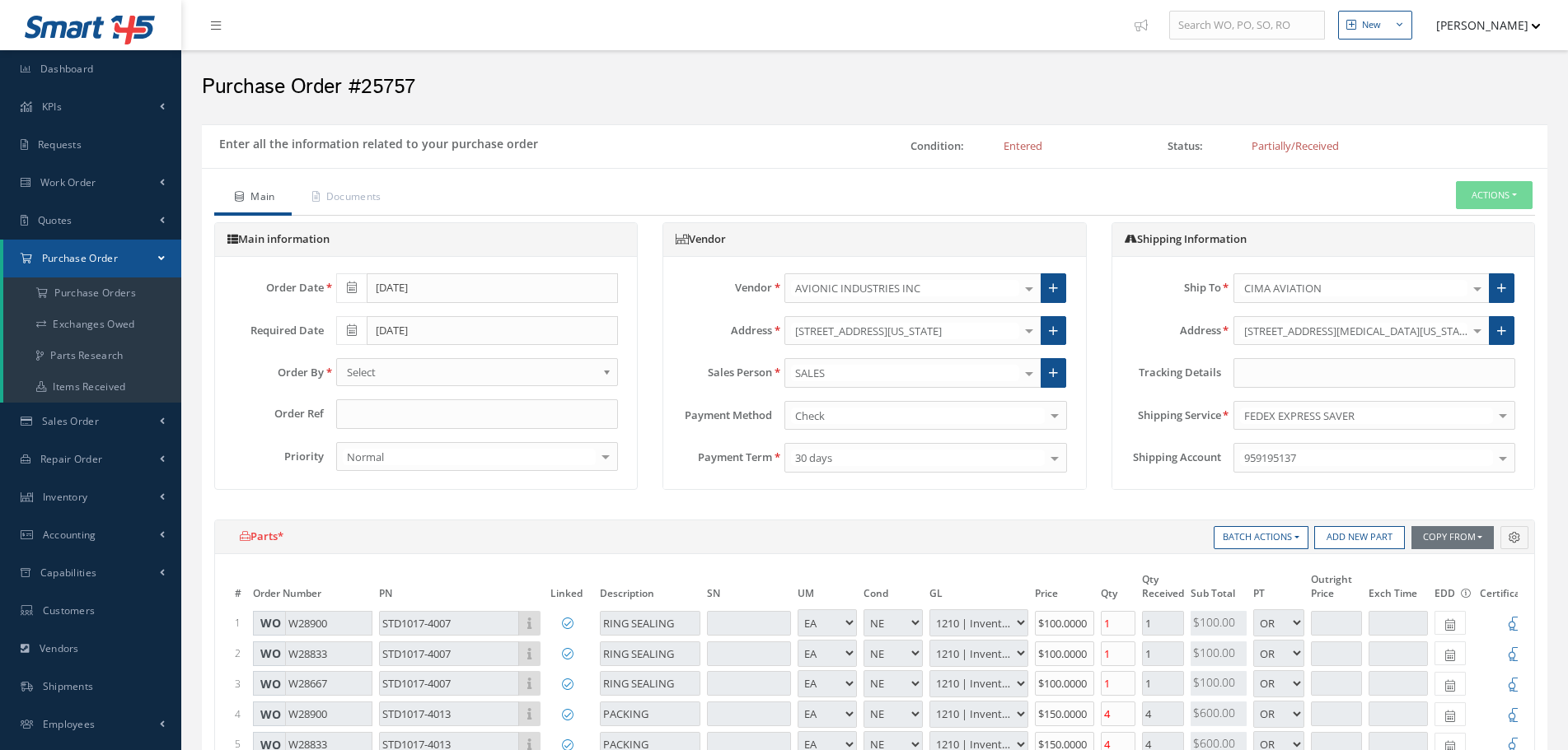
select select "7"
select select "1"
select select "5"
select select "7"
select select "1"
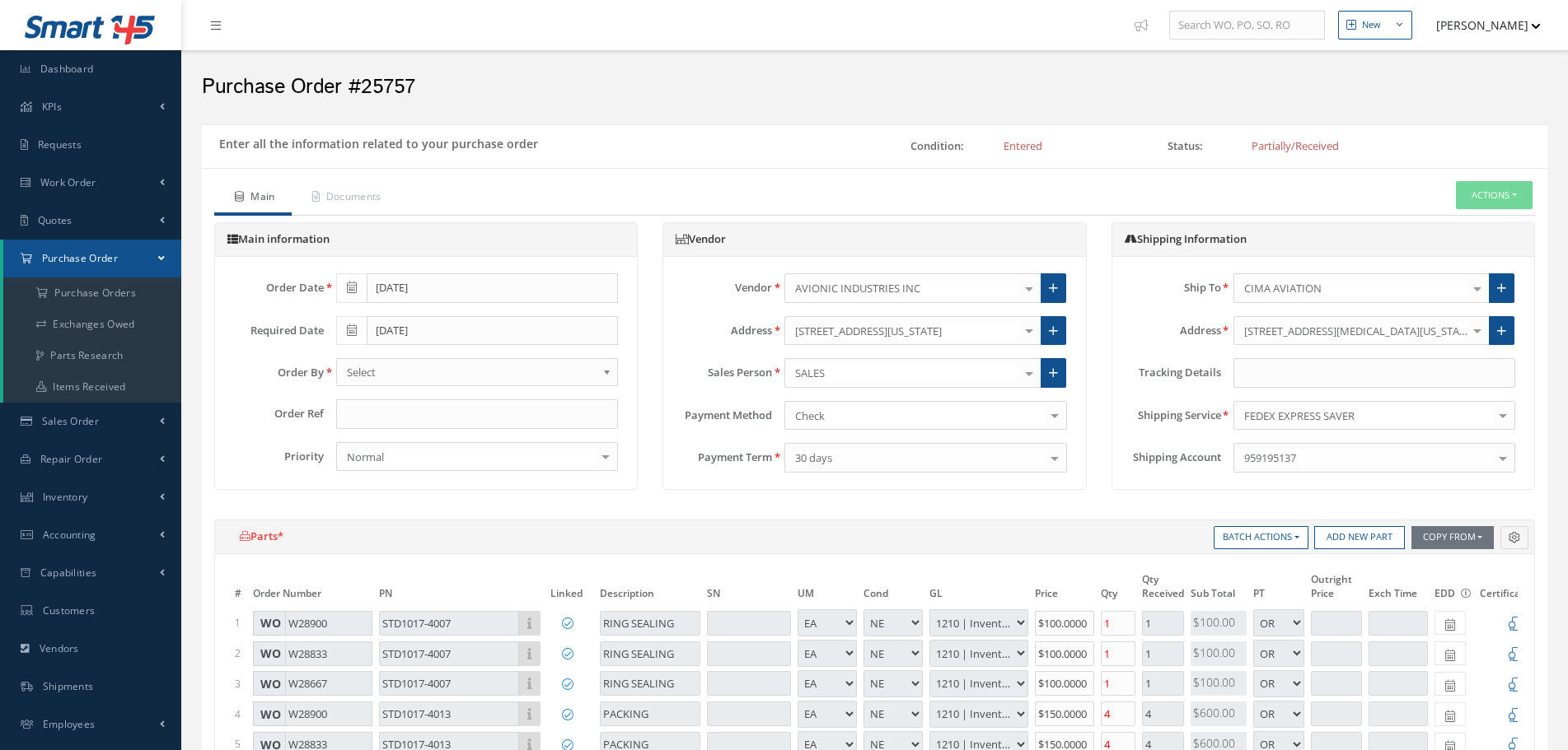
select select "5"
select select "7"
select select "1"
select select "5"
select select "7"
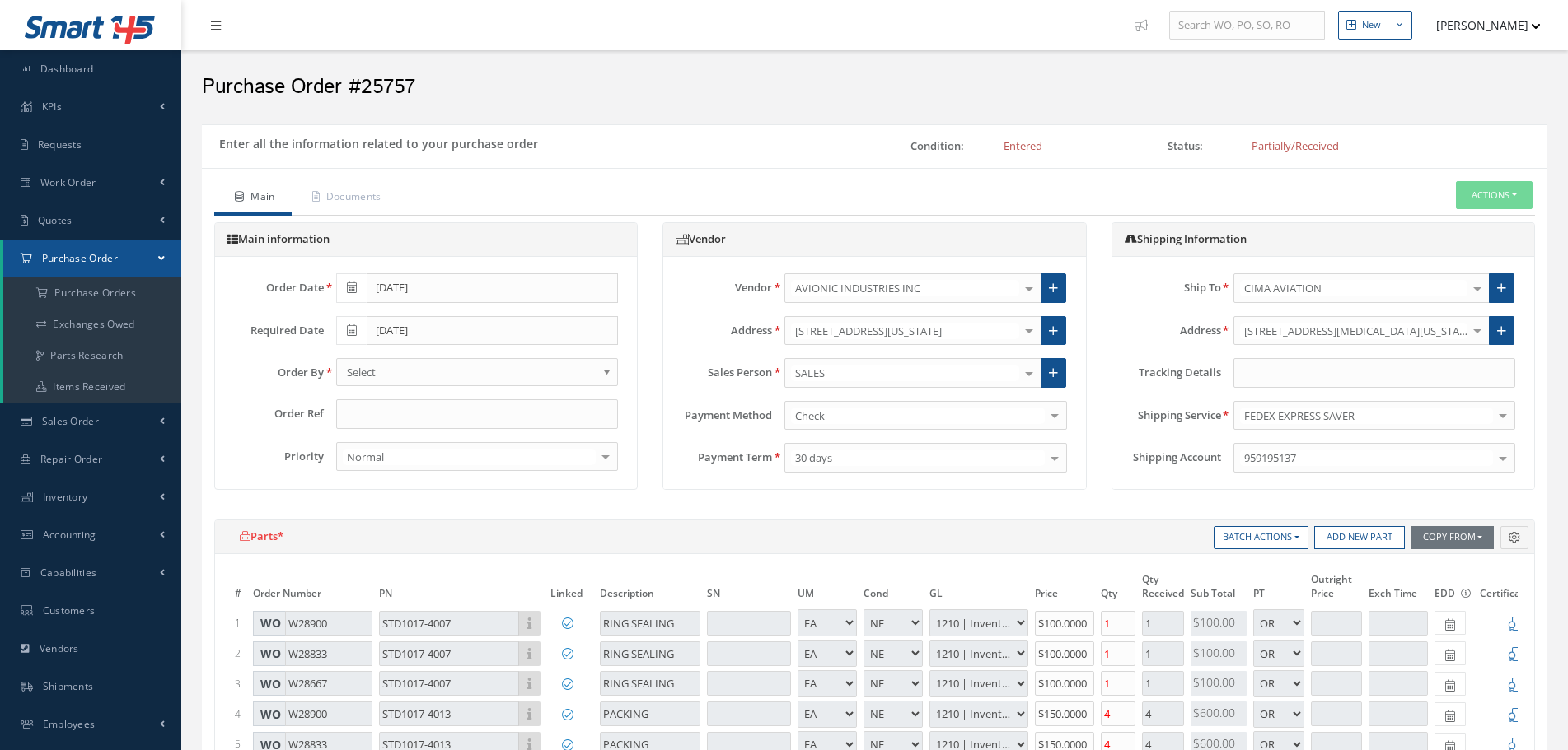
select select "1"
select select "5"
select select "7"
select select "1"
select select "5"
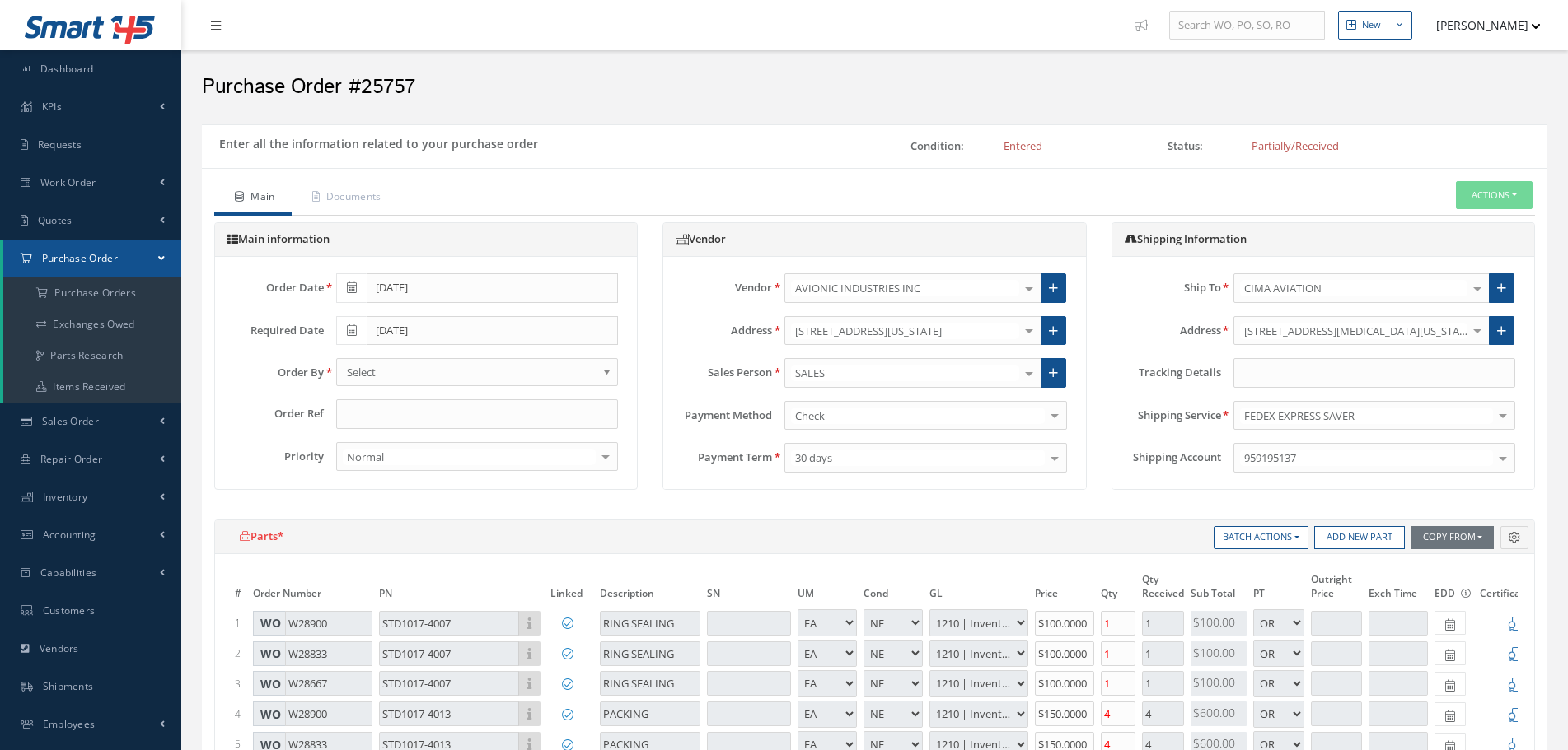
select select "7"
select select "1"
select select "5"
select select "7"
select select "1"
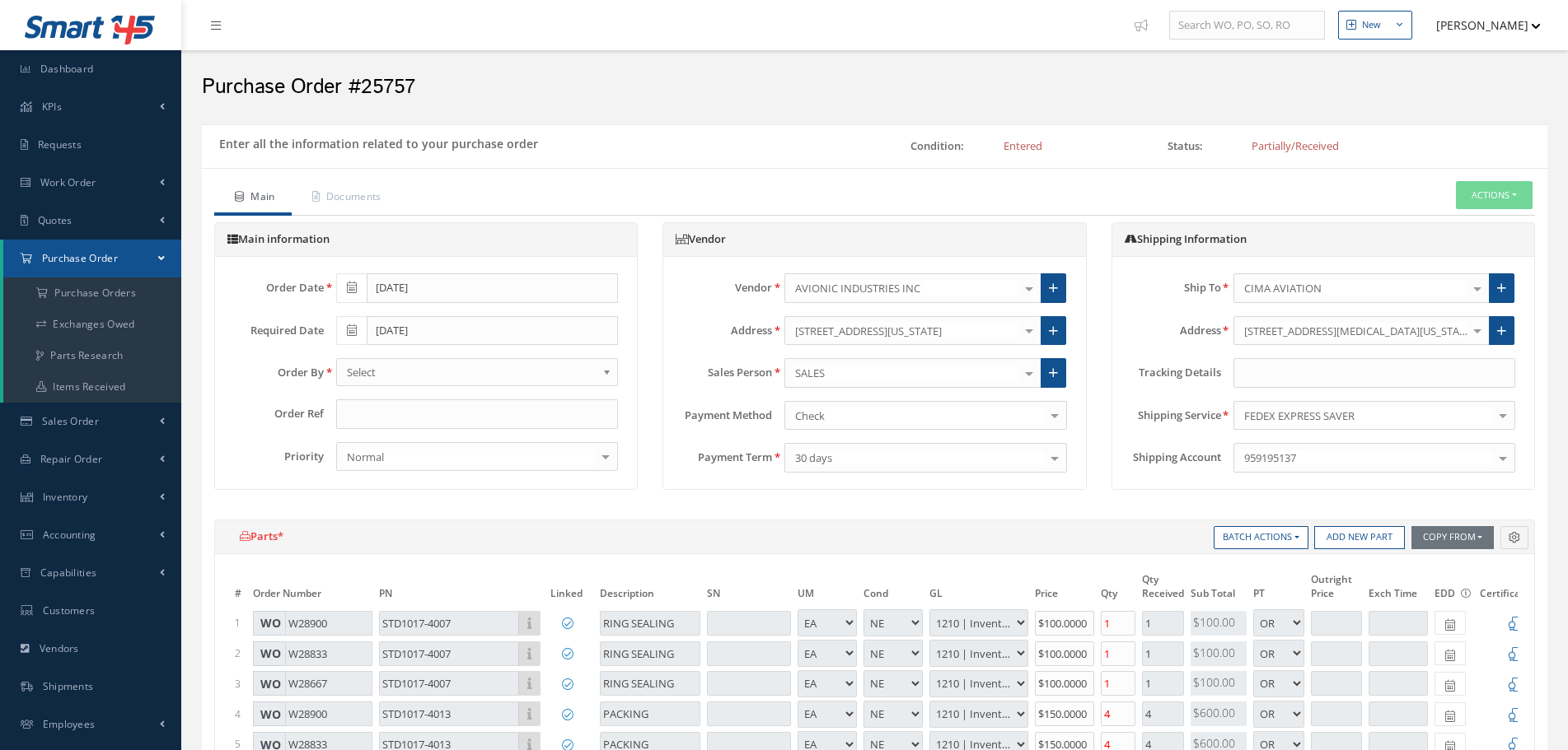
select select "5"
select select "7"
select select "1"
select select "5"
select select "7"
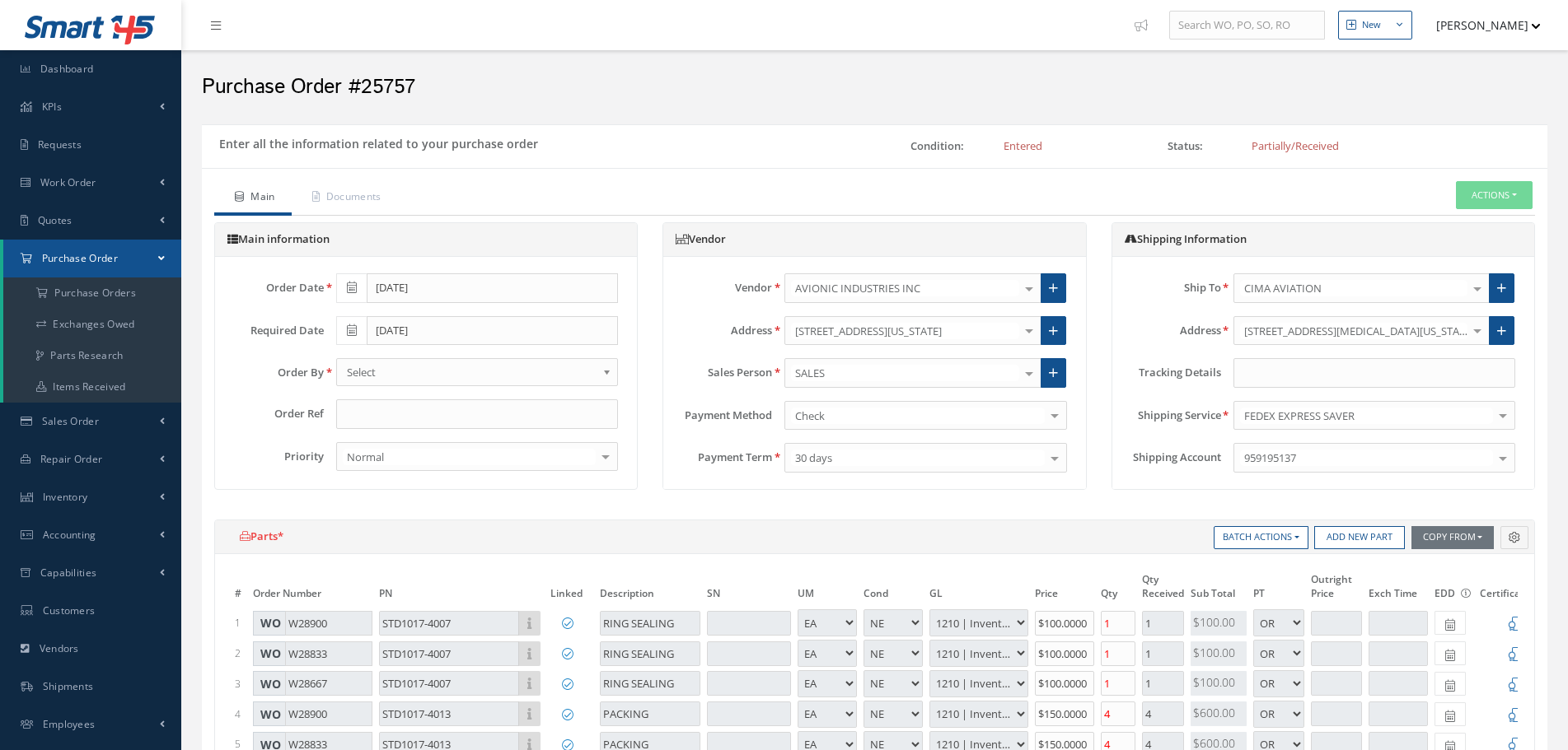
select select "1"
select select "5"
select select "7"
select select "1"
